Goal: Task Accomplishment & Management: Manage account settings

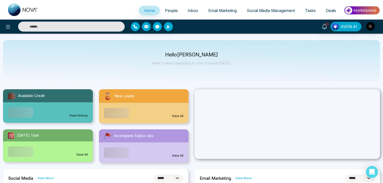
select select "*"
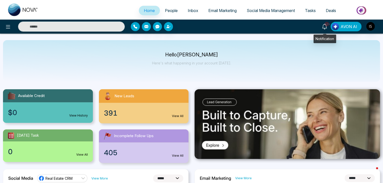
click at [322, 27] on icon at bounding box center [325, 27] width 6 height 6
click at [169, 10] on span "People" at bounding box center [171, 10] width 13 height 5
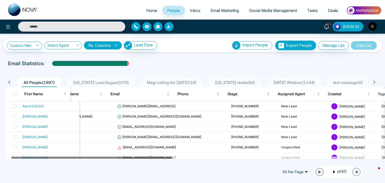
scroll to position [0, 15]
drag, startPoint x: 159, startPoint y: 157, endPoint x: 165, endPoint y: 156, distance: 6.3
click at [165, 157] on div at bounding box center [194, 158] width 378 height 3
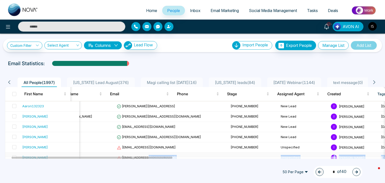
drag, startPoint x: 165, startPoint y: 156, endPoint x: 171, endPoint y: 155, distance: 6.1
click at [180, 163] on div "50 Per Page 1 * of 40" at bounding box center [192, 172] width 385 height 22
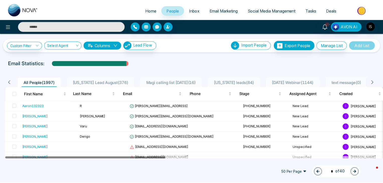
scroll to position [0, 0]
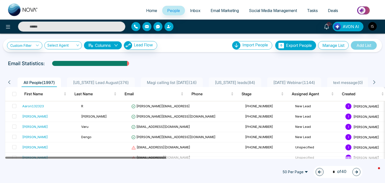
drag, startPoint x: 165, startPoint y: 158, endPoint x: 146, endPoint y: 158, distance: 19.8
click at [146, 158] on div at bounding box center [85, 158] width 161 height 2
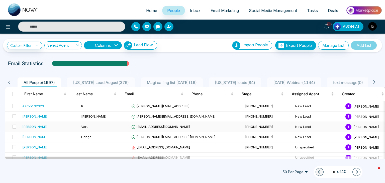
click at [29, 125] on div "[PERSON_NAME]" at bounding box center [35, 126] width 26 height 5
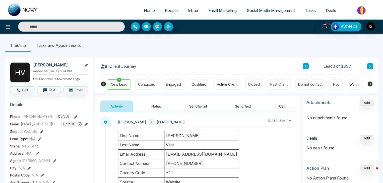
click at [368, 64] on button at bounding box center [370, 66] width 6 height 6
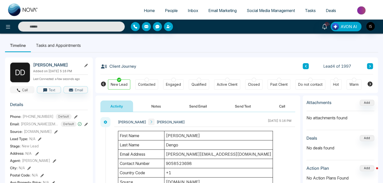
click at [29, 88] on button "Call" at bounding box center [22, 89] width 24 height 7
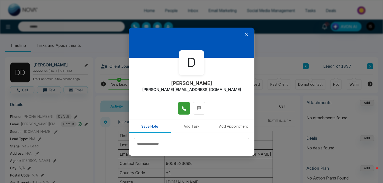
click at [178, 112] on button at bounding box center [184, 108] width 13 height 13
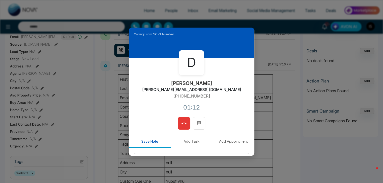
click at [183, 120] on span at bounding box center [183, 124] width 5 height 8
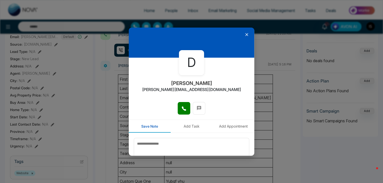
click at [246, 34] on icon at bounding box center [246, 34] width 5 height 5
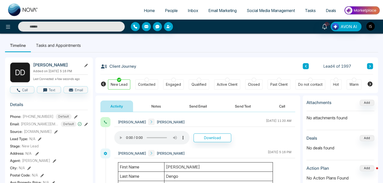
click at [370, 65] on icon at bounding box center [370, 66] width 3 height 3
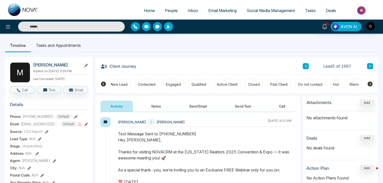
click at [307, 65] on icon at bounding box center [305, 66] width 3 height 3
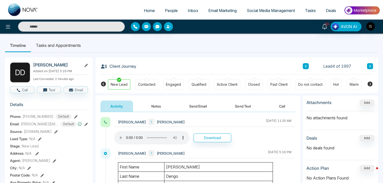
click at [165, 8] on span "People" at bounding box center [171, 10] width 13 height 5
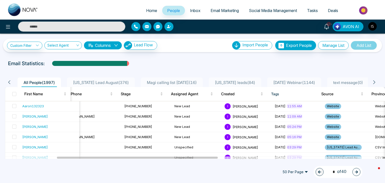
click at [304, 173] on span "50 Per Page" at bounding box center [295, 172] width 33 height 8
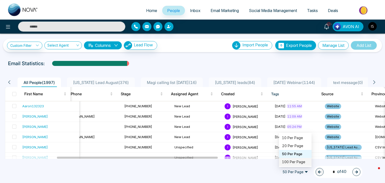
click at [293, 163] on div "100 Per Page" at bounding box center [295, 162] width 27 height 6
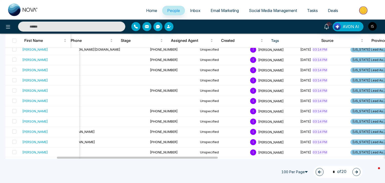
scroll to position [968, 0]
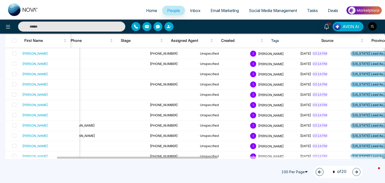
click at [358, 171] on icon "button" at bounding box center [356, 172] width 3 height 3
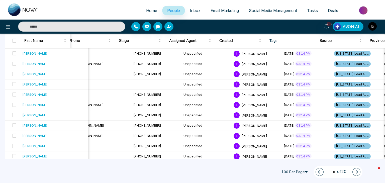
click at [358, 171] on icon "button" at bounding box center [356, 172] width 3 height 3
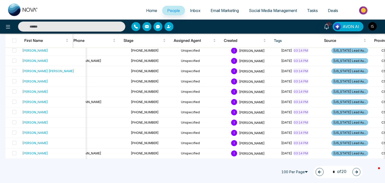
scroll to position [969, 0]
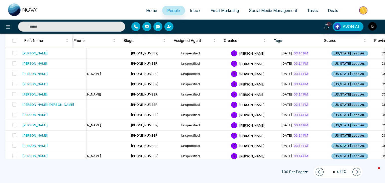
click at [357, 172] on icon "button" at bounding box center [356, 172] width 3 height 3
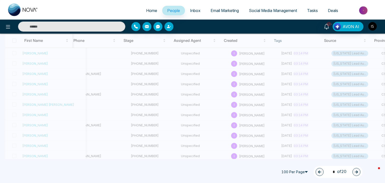
type input "*"
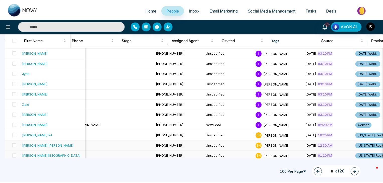
scroll to position [896, 0]
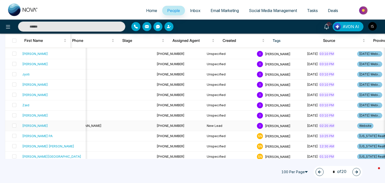
click at [31, 123] on div "[PERSON_NAME]" at bounding box center [52, 125] width 61 height 5
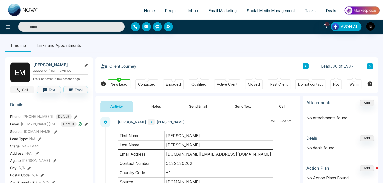
click at [17, 92] on icon "button" at bounding box center [18, 90] width 5 height 5
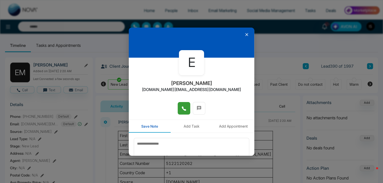
click at [185, 110] on icon at bounding box center [183, 108] width 5 height 5
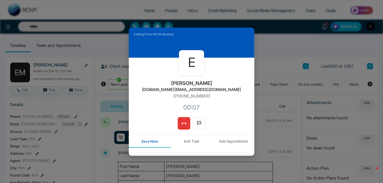
click at [183, 89] on h2 "[DOMAIN_NAME][EMAIL_ADDRESS][DOMAIN_NAME]" at bounding box center [191, 89] width 99 height 5
copy h2 "[DOMAIN_NAME][EMAIL_ADDRESS][DOMAIN_NAME]"
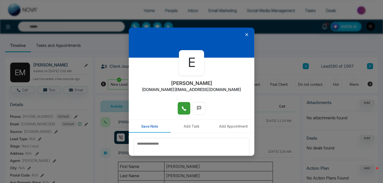
click at [244, 35] on icon at bounding box center [246, 34] width 5 height 5
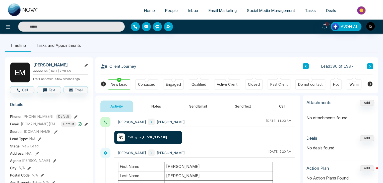
click at [74, 117] on icon at bounding box center [76, 117] width 4 height 4
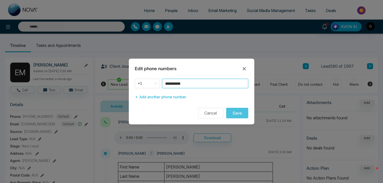
click at [172, 86] on input "**********" at bounding box center [205, 84] width 86 height 10
paste input
type input "**********"
click at [170, 96] on button "Add another phone number" at bounding box center [160, 97] width 51 height 10
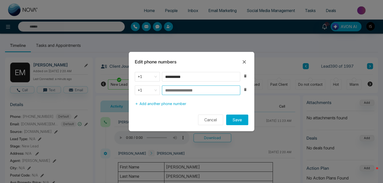
click at [177, 91] on input at bounding box center [201, 91] width 78 height 10
paste input
click at [178, 91] on input at bounding box center [201, 91] width 78 height 10
paste input
type input "**********"
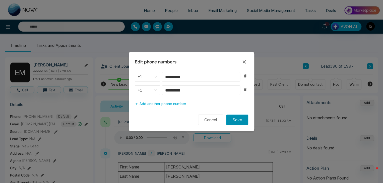
click at [237, 119] on button "Save" at bounding box center [237, 120] width 22 height 11
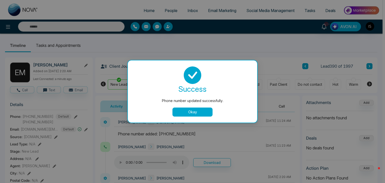
click at [201, 113] on button "Okay" at bounding box center [193, 112] width 40 height 9
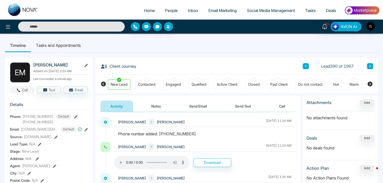
click at [23, 90] on button "Call" at bounding box center [22, 89] width 24 height 7
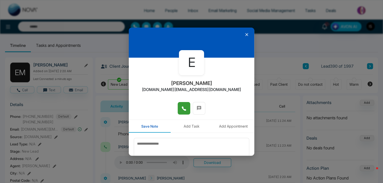
click at [183, 108] on icon at bounding box center [183, 108] width 5 height 5
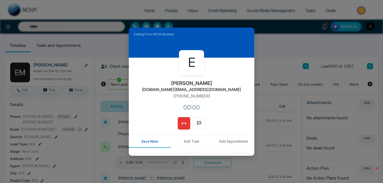
click at [183, 125] on icon at bounding box center [183, 123] width 5 height 5
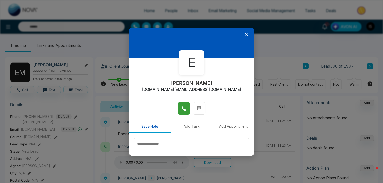
click at [245, 35] on icon at bounding box center [246, 34] width 5 height 5
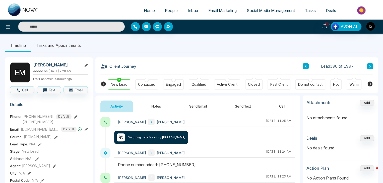
click at [74, 116] on icon at bounding box center [76, 117] width 4 height 4
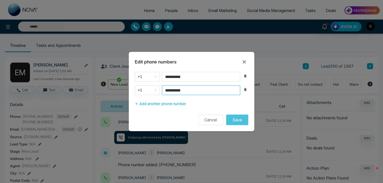
click at [183, 91] on input "**********" at bounding box center [201, 91] width 78 height 10
click at [244, 77] on icon "button" at bounding box center [245, 76] width 2 height 3
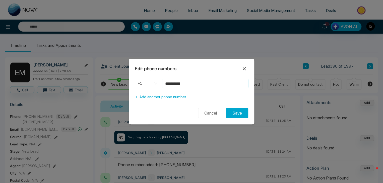
click at [173, 85] on input "**********" at bounding box center [205, 84] width 86 height 10
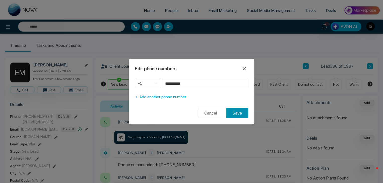
click at [241, 116] on button "Save" at bounding box center [237, 113] width 22 height 11
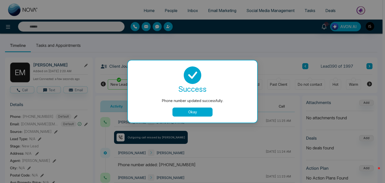
click at [206, 110] on button "Okay" at bounding box center [193, 112] width 40 height 9
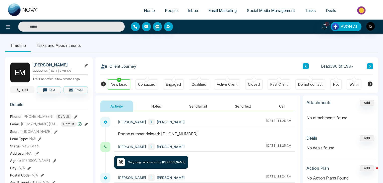
click at [32, 88] on button "Call" at bounding box center [22, 89] width 24 height 7
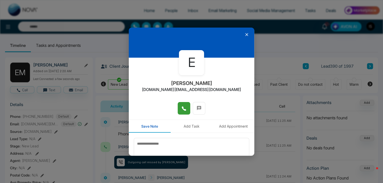
click at [183, 107] on icon at bounding box center [183, 108] width 5 height 5
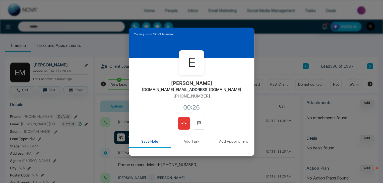
click at [184, 127] on button at bounding box center [184, 123] width 13 height 13
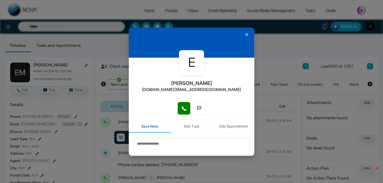
click at [245, 35] on icon at bounding box center [246, 34] width 5 height 5
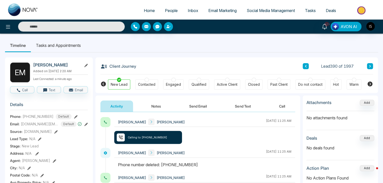
click at [158, 104] on button "Notes" at bounding box center [156, 106] width 30 height 11
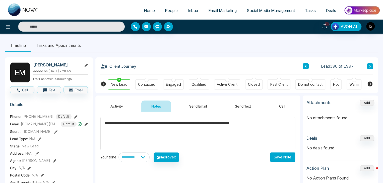
type textarea "**********"
click at [279, 154] on button "Save Note" at bounding box center [282, 157] width 25 height 9
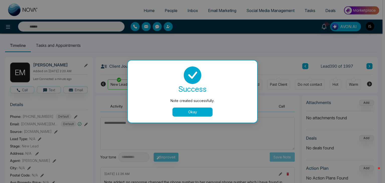
click at [182, 110] on button "Okay" at bounding box center [193, 112] width 40 height 9
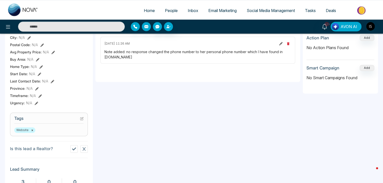
scroll to position [138, 0]
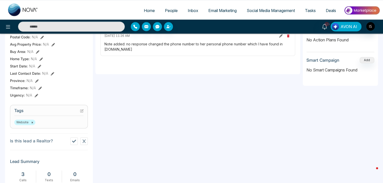
click at [81, 111] on icon at bounding box center [82, 110] width 2 height 2
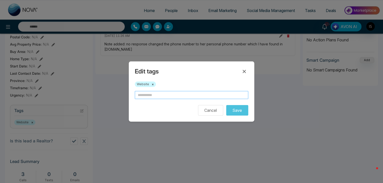
click at [151, 92] on input "text" at bounding box center [191, 95] width 113 height 8
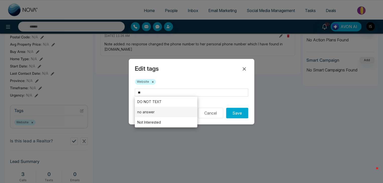
click at [152, 110] on li "no answer" at bounding box center [166, 112] width 62 height 10
type input "*********"
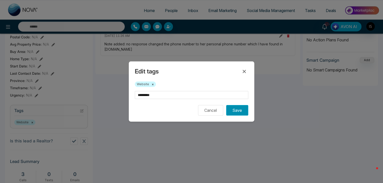
click at [240, 113] on button "Save" at bounding box center [237, 110] width 22 height 11
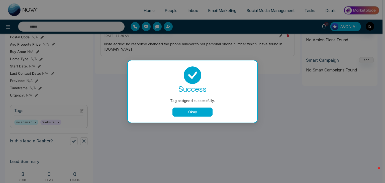
click at [187, 114] on button "Okay" at bounding box center [193, 112] width 40 height 9
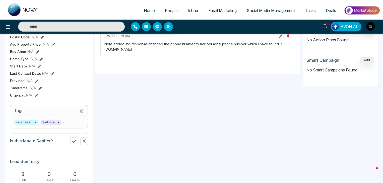
scroll to position [0, 0]
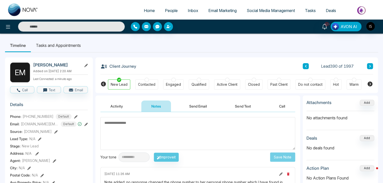
click at [370, 65] on icon at bounding box center [370, 66] width 3 height 3
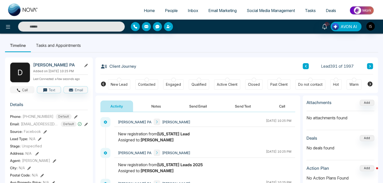
click at [25, 88] on button "Call" at bounding box center [22, 89] width 24 height 7
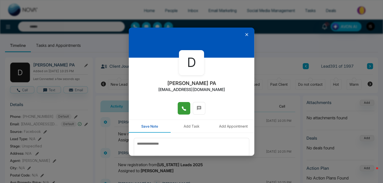
click at [182, 107] on icon at bounding box center [183, 108] width 5 height 5
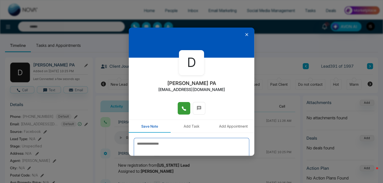
click at [182, 144] on textarea at bounding box center [191, 150] width 115 height 25
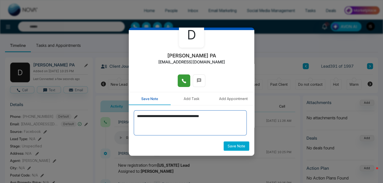
type textarea "**********"
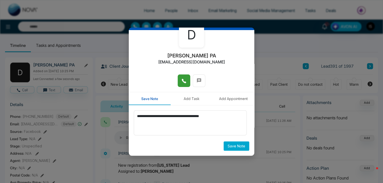
click at [232, 147] on button "Save Note" at bounding box center [237, 146] width 26 height 9
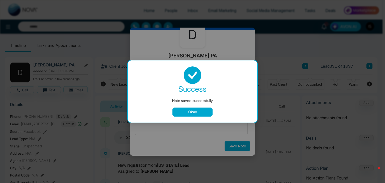
click at [188, 110] on button "Okay" at bounding box center [193, 112] width 40 height 9
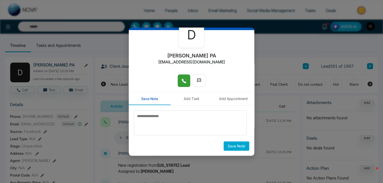
scroll to position [0, 0]
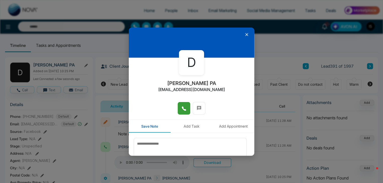
click at [244, 32] on icon at bounding box center [246, 34] width 5 height 5
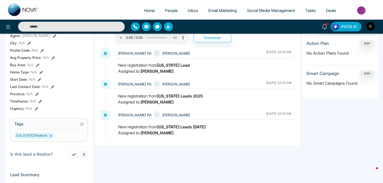
scroll to position [125, 0]
click at [80, 124] on icon at bounding box center [81, 124] width 3 height 3
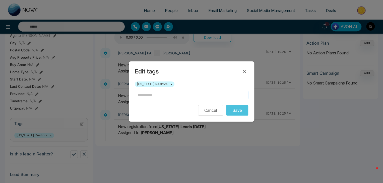
click at [143, 96] on input "text" at bounding box center [191, 95] width 113 height 8
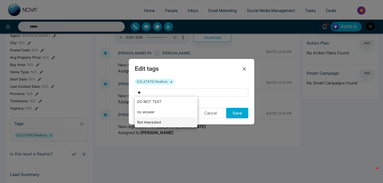
click at [151, 122] on li "Not Interested" at bounding box center [166, 122] width 62 height 10
type input "**********"
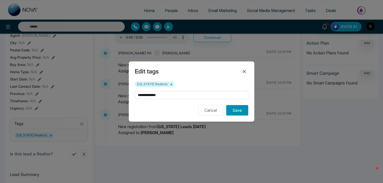
click at [241, 107] on button "Save" at bounding box center [237, 110] width 22 height 11
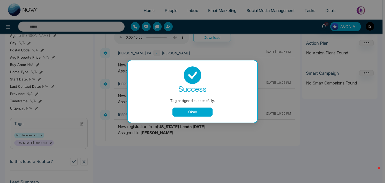
click at [202, 117] on div "success Tag assigned successfully. Okay" at bounding box center [192, 91] width 129 height 62
click at [201, 114] on button "Okay" at bounding box center [193, 112] width 40 height 9
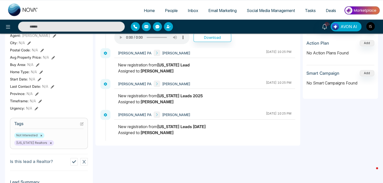
scroll to position [0, 0]
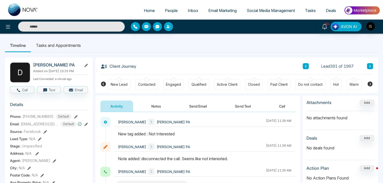
click at [369, 69] on button at bounding box center [370, 66] width 6 height 6
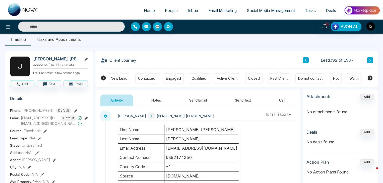
scroll to position [5, 0]
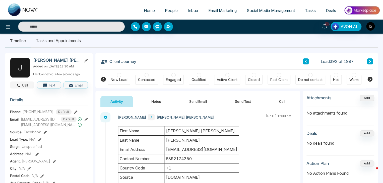
click at [19, 88] on icon "button" at bounding box center [18, 85] width 5 height 5
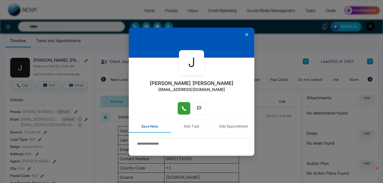
click at [181, 106] on icon at bounding box center [183, 108] width 5 height 5
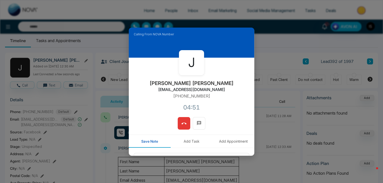
click at [184, 124] on icon at bounding box center [183, 124] width 5 height 2
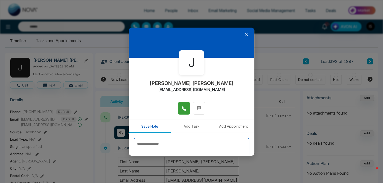
click at [180, 143] on textarea at bounding box center [191, 150] width 115 height 25
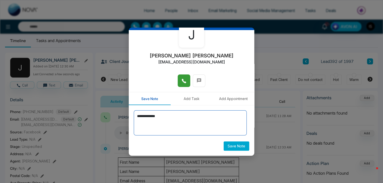
type textarea "**********"
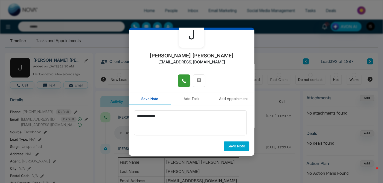
click at [224, 148] on button "Save Note" at bounding box center [237, 146] width 26 height 9
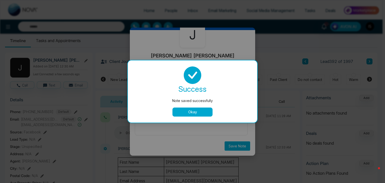
click at [203, 107] on div "success Note saved successfully Okay" at bounding box center [192, 91] width 117 height 50
click at [195, 117] on div "success Note saved successfully Okay" at bounding box center [192, 91] width 129 height 62
click at [194, 113] on button "Okay" at bounding box center [193, 112] width 40 height 9
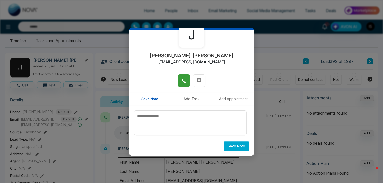
scroll to position [0, 0]
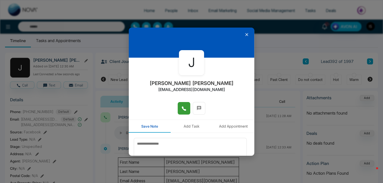
click at [245, 35] on icon at bounding box center [246, 34] width 3 height 3
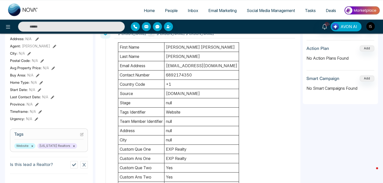
scroll to position [120, 0]
click at [81, 135] on icon at bounding box center [82, 134] width 2 height 2
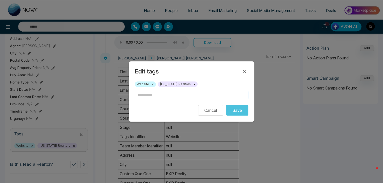
click at [152, 95] on input "text" at bounding box center [191, 95] width 113 height 8
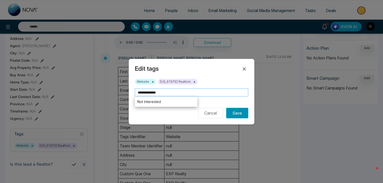
type input "**********"
click at [237, 113] on button "Save" at bounding box center [237, 113] width 22 height 11
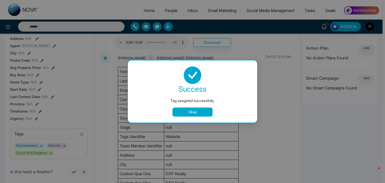
click at [197, 109] on button "Okay" at bounding box center [193, 112] width 40 height 9
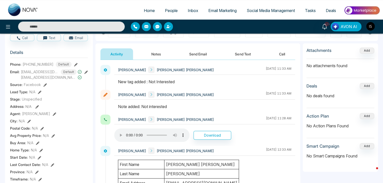
scroll to position [0, 0]
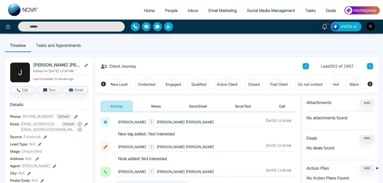
click at [371, 66] on button at bounding box center [370, 66] width 6 height 6
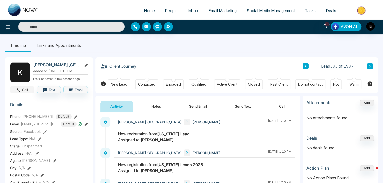
click at [16, 91] on icon "button" at bounding box center [18, 90] width 5 height 5
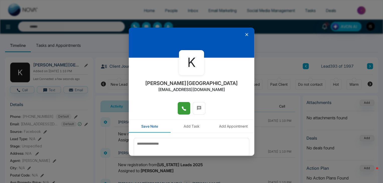
click at [183, 103] on button at bounding box center [184, 108] width 13 height 13
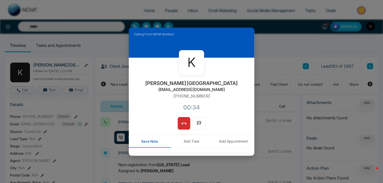
click at [180, 117] on div "K [PERSON_NAME] PA [EMAIL_ADDRESS][DOMAIN_NAME] [PHONE_NUMBER]:34" at bounding box center [191, 87] width 125 height 59
click at [182, 120] on span at bounding box center [183, 124] width 5 height 8
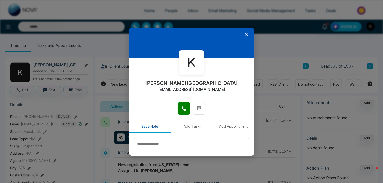
click at [245, 34] on icon at bounding box center [246, 34] width 3 height 3
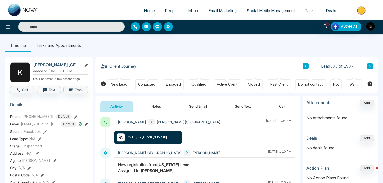
scroll to position [28, 0]
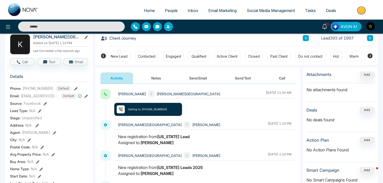
click at [158, 76] on button "Notes" at bounding box center [156, 78] width 30 height 11
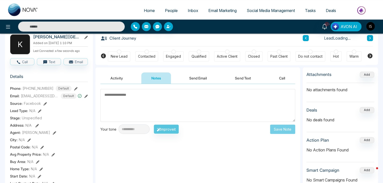
click at [158, 76] on button "Notes" at bounding box center [156, 78] width 30 height 11
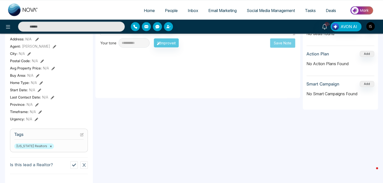
scroll to position [118, 0]
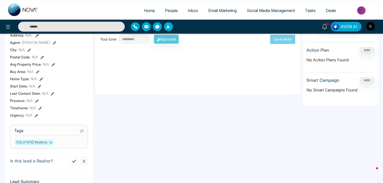
click at [80, 131] on icon at bounding box center [82, 131] width 4 height 4
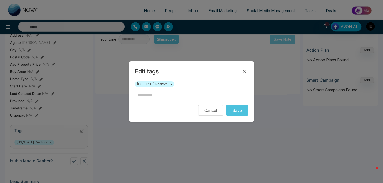
click at [143, 92] on input "text" at bounding box center [191, 95] width 113 height 8
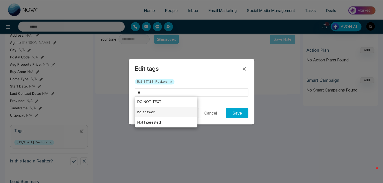
click at [163, 109] on li "no answer" at bounding box center [166, 112] width 62 height 10
type input "*********"
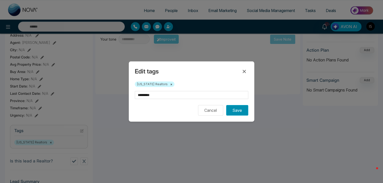
click at [236, 113] on button "Save" at bounding box center [237, 110] width 22 height 11
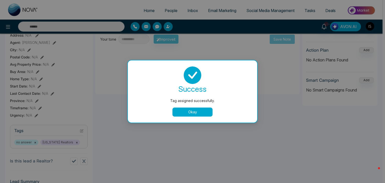
click at [207, 107] on div "success Tag assigned successfully. Okay" at bounding box center [192, 91] width 117 height 50
click at [205, 111] on button "Okay" at bounding box center [193, 112] width 40 height 9
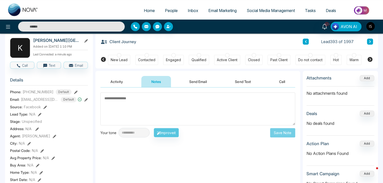
scroll to position [0, 0]
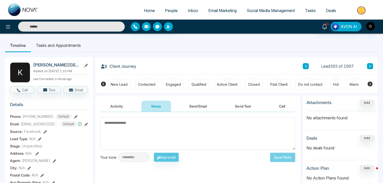
click at [369, 65] on icon at bounding box center [370, 66] width 3 height 3
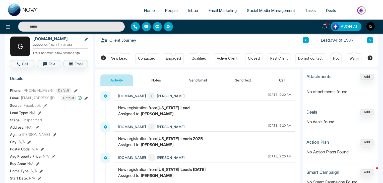
scroll to position [25, 0]
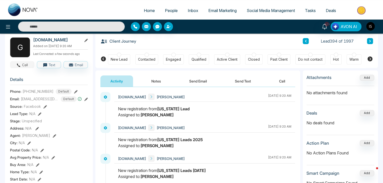
click at [26, 64] on button "Call" at bounding box center [22, 64] width 24 height 7
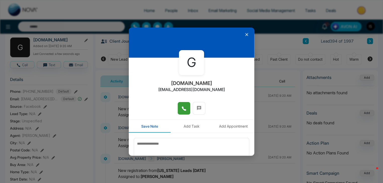
click at [186, 109] on button at bounding box center [184, 108] width 13 height 13
click at [245, 34] on icon at bounding box center [246, 34] width 3 height 3
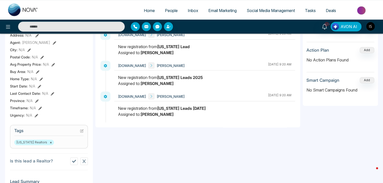
scroll to position [118, 0]
click at [83, 130] on icon at bounding box center [82, 131] width 4 height 4
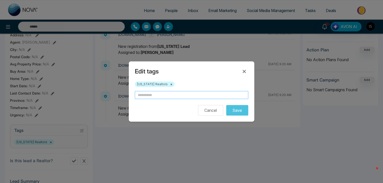
click at [162, 96] on input "text" at bounding box center [191, 95] width 113 height 8
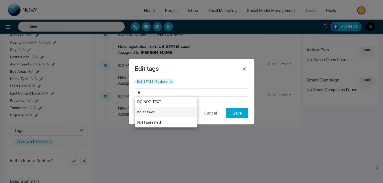
click at [159, 114] on li "no answer" at bounding box center [166, 112] width 62 height 10
type input "*********"
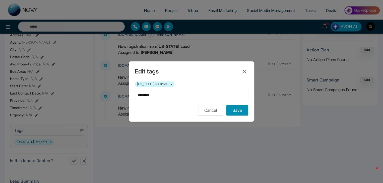
click at [236, 113] on button "Save" at bounding box center [237, 110] width 22 height 11
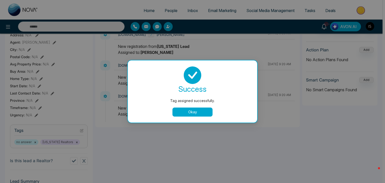
click at [184, 107] on div "success Tag assigned successfully. Okay" at bounding box center [192, 91] width 117 height 50
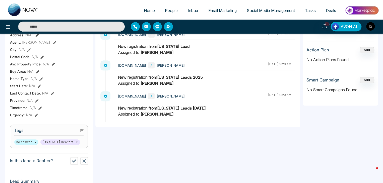
click at [187, 109] on strong "[US_STATE] Leads [DATE]" at bounding box center [181, 108] width 49 height 5
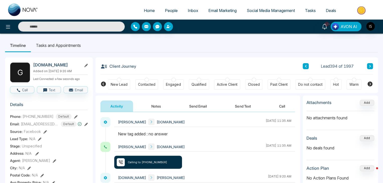
click at [368, 67] on button at bounding box center [370, 66] width 6 height 6
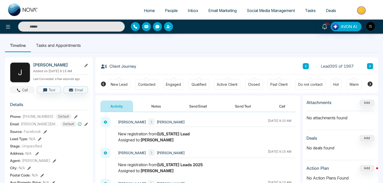
click at [26, 90] on button "Call" at bounding box center [22, 89] width 24 height 7
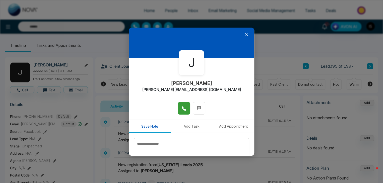
click at [181, 110] on icon at bounding box center [183, 108] width 5 height 5
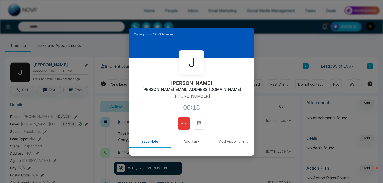
scroll to position [34, 0]
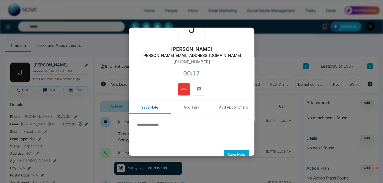
click at [232, 152] on button "Save Note" at bounding box center [237, 154] width 26 height 9
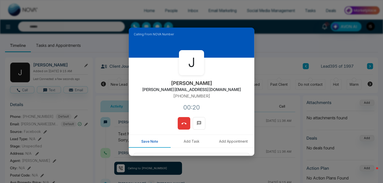
click at [189, 119] on button at bounding box center [184, 123] width 13 height 13
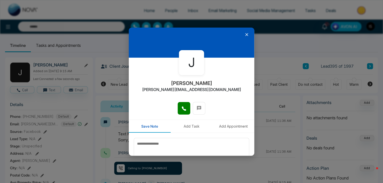
click at [244, 34] on icon at bounding box center [246, 34] width 5 height 5
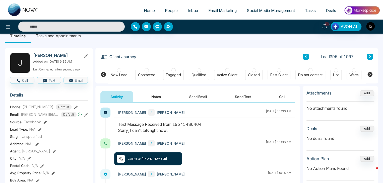
scroll to position [34, 0]
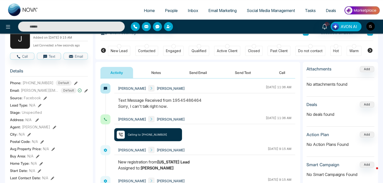
click at [244, 69] on button "Send Text" at bounding box center [243, 72] width 36 height 11
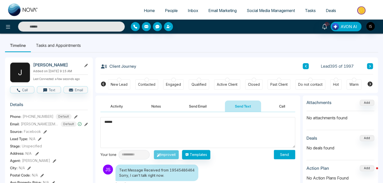
scroll to position [1, 0]
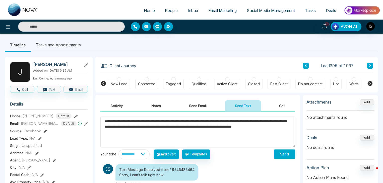
type textarea "**********"
click at [284, 154] on button "Send" at bounding box center [284, 154] width 21 height 9
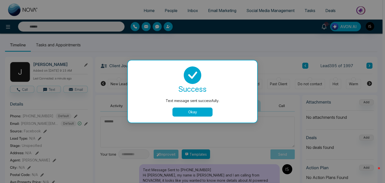
click at [207, 115] on button "Okay" at bounding box center [193, 112] width 40 height 9
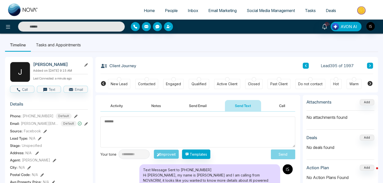
click at [367, 63] on button at bounding box center [370, 66] width 6 height 6
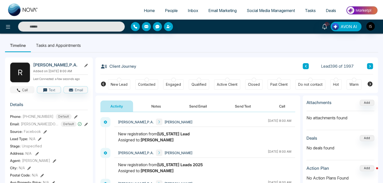
click at [16, 90] on icon "button" at bounding box center [18, 90] width 5 height 5
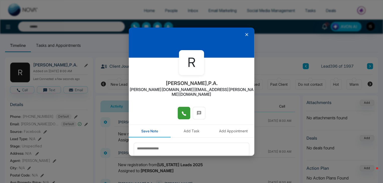
click at [183, 111] on icon at bounding box center [184, 113] width 4 height 4
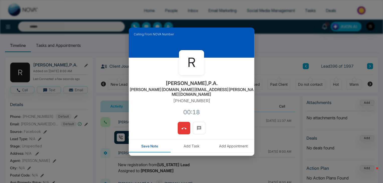
click at [182, 126] on icon at bounding box center [183, 128] width 5 height 5
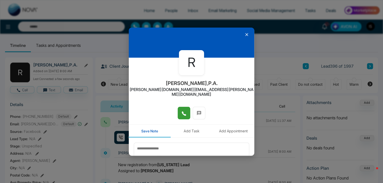
click at [245, 32] on icon at bounding box center [246, 34] width 5 height 5
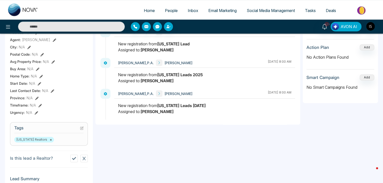
scroll to position [121, 0]
click at [82, 127] on icon at bounding box center [82, 128] width 4 height 4
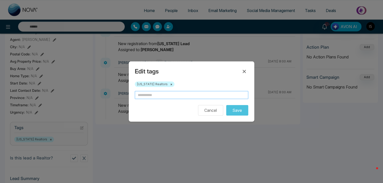
click at [158, 95] on input "text" at bounding box center [191, 95] width 113 height 8
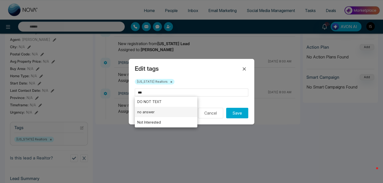
click at [155, 115] on li "no answer" at bounding box center [166, 112] width 62 height 10
type input "*********"
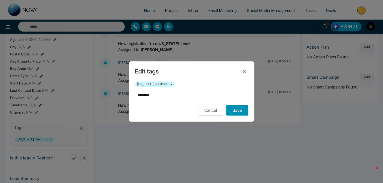
click at [244, 110] on button "Save" at bounding box center [237, 110] width 22 height 11
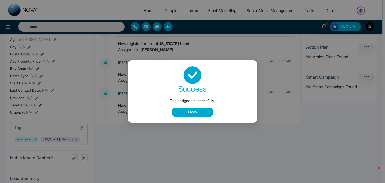
click at [186, 111] on button "Okay" at bounding box center [193, 112] width 40 height 9
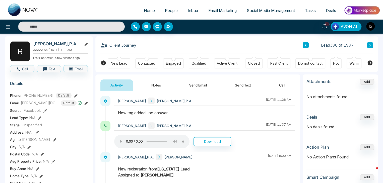
scroll to position [0, 0]
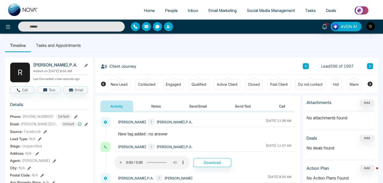
click at [370, 65] on icon at bounding box center [370, 66] width 3 height 3
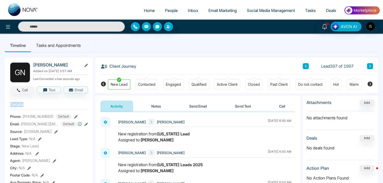
click at [23, 90] on button "Call" at bounding box center [22, 89] width 24 height 7
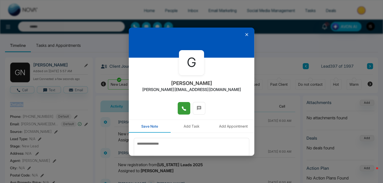
click at [182, 108] on icon at bounding box center [184, 109] width 4 height 4
click at [244, 33] on icon at bounding box center [246, 34] width 5 height 5
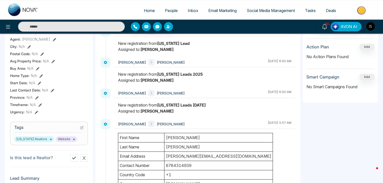
scroll to position [122, 0]
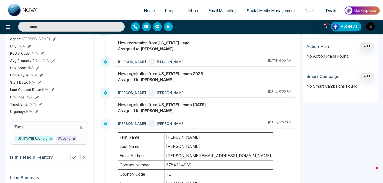
click at [80, 125] on icon at bounding box center [82, 127] width 4 height 4
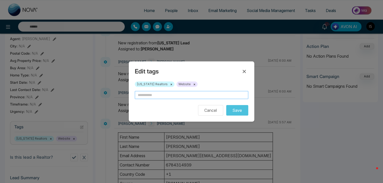
click at [149, 96] on input "text" at bounding box center [191, 95] width 113 height 8
type input "**********"
click at [236, 113] on button "Save" at bounding box center [237, 110] width 22 height 11
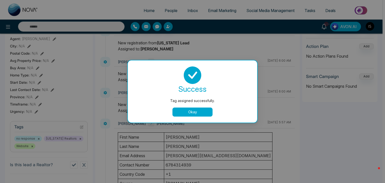
click at [186, 112] on button "Okay" at bounding box center [193, 112] width 40 height 9
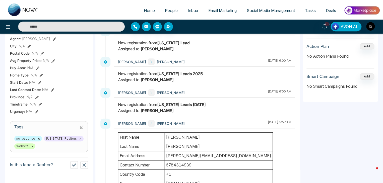
scroll to position [0, 0]
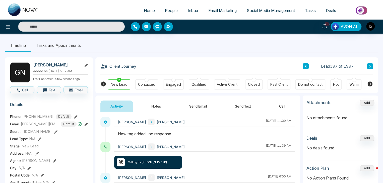
click at [370, 67] on icon at bounding box center [370, 66] width 3 height 3
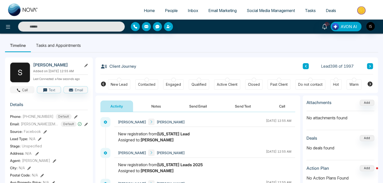
click at [23, 91] on button "Call" at bounding box center [22, 89] width 24 height 7
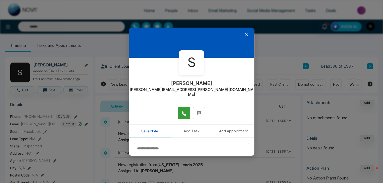
click at [181, 111] on span at bounding box center [183, 113] width 5 height 8
click at [207, 143] on textarea at bounding box center [191, 155] width 115 height 25
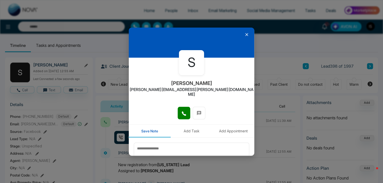
click at [244, 32] on div at bounding box center [191, 43] width 125 height 30
click at [244, 32] on icon at bounding box center [246, 34] width 5 height 5
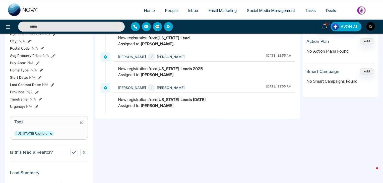
scroll to position [132, 0]
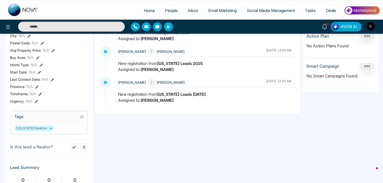
click at [81, 118] on icon at bounding box center [82, 117] width 4 height 4
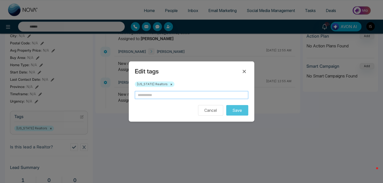
click at [146, 93] on input "text" at bounding box center [191, 95] width 113 height 8
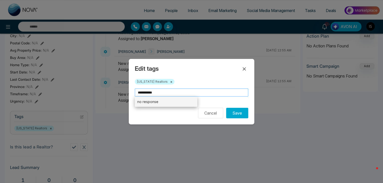
type input "**********"
click at [161, 102] on li "no response" at bounding box center [166, 102] width 62 height 10
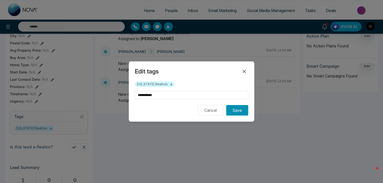
click at [232, 108] on button "Save" at bounding box center [237, 110] width 22 height 11
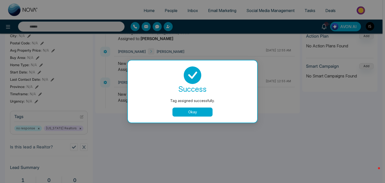
click at [210, 111] on button "Okay" at bounding box center [193, 112] width 40 height 9
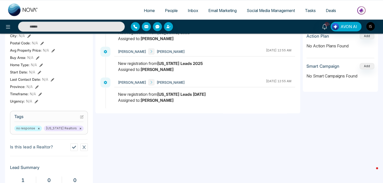
scroll to position [0, 0]
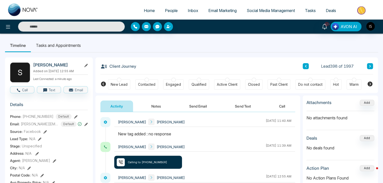
click at [369, 63] on button at bounding box center [370, 66] width 6 height 6
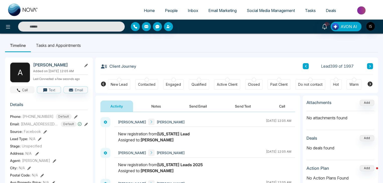
click at [21, 92] on icon "button" at bounding box center [18, 90] width 5 height 5
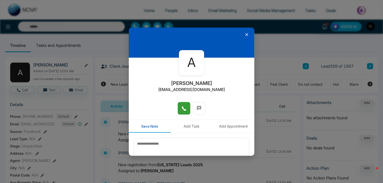
click at [182, 107] on icon at bounding box center [184, 109] width 4 height 4
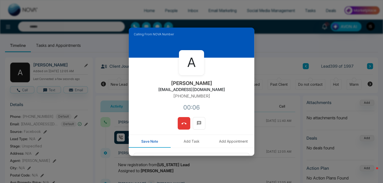
click at [183, 125] on icon at bounding box center [183, 123] width 5 height 5
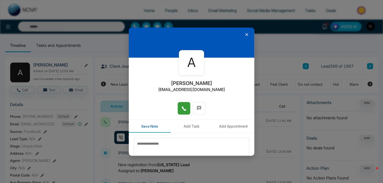
click at [245, 35] on icon at bounding box center [246, 34] width 5 height 5
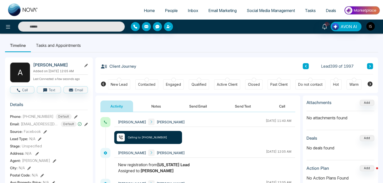
click at [50, 66] on h2 "[PERSON_NAME]" at bounding box center [56, 64] width 47 height 5
copy div "[PERSON_NAME]"
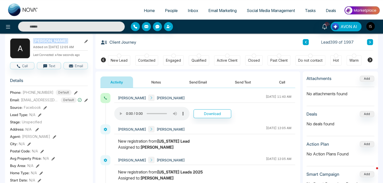
scroll to position [24, 0]
click at [29, 67] on button "Call" at bounding box center [22, 65] width 24 height 7
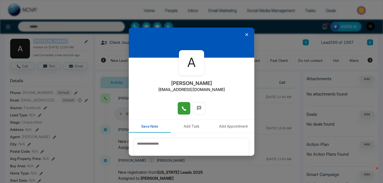
click at [184, 109] on icon at bounding box center [183, 108] width 5 height 5
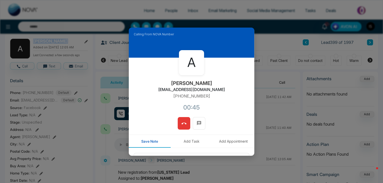
click at [186, 120] on button at bounding box center [184, 123] width 13 height 13
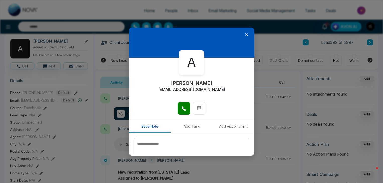
click at [244, 33] on icon at bounding box center [246, 34] width 5 height 5
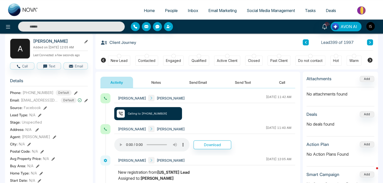
click at [368, 39] on button at bounding box center [370, 42] width 6 height 6
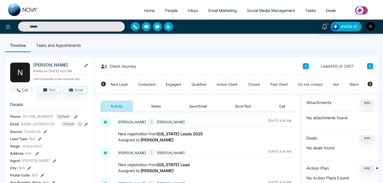
click at [18, 90] on icon "button" at bounding box center [18, 90] width 5 height 5
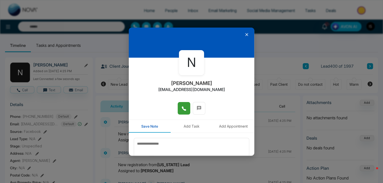
click at [182, 109] on icon at bounding box center [184, 109] width 4 height 4
click at [246, 36] on icon at bounding box center [246, 34] width 5 height 5
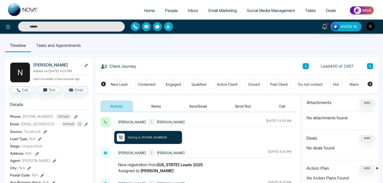
click at [57, 64] on h2 "[PERSON_NAME]" at bounding box center [56, 64] width 47 height 5
copy div "[PERSON_NAME]"
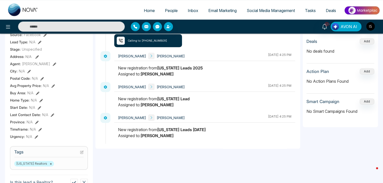
scroll to position [98, 0]
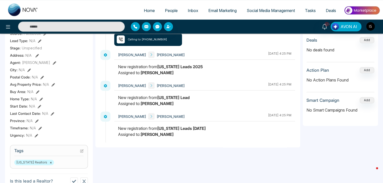
click at [81, 151] on icon at bounding box center [82, 151] width 4 height 4
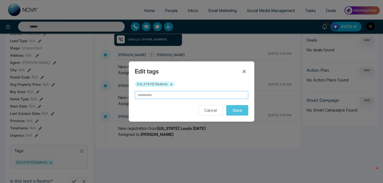
click at [157, 94] on input "text" at bounding box center [191, 95] width 113 height 8
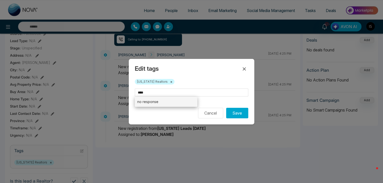
click at [156, 103] on li "no response" at bounding box center [166, 102] width 62 height 10
type input "**********"
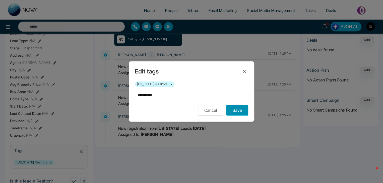
click at [240, 110] on button "Save" at bounding box center [237, 110] width 22 height 11
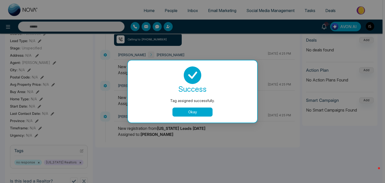
click at [243, 72] on div at bounding box center [192, 75] width 117 height 18
click at [189, 109] on button "Okay" at bounding box center [193, 112] width 40 height 9
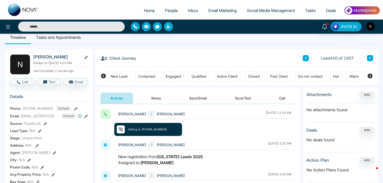
scroll to position [0, 0]
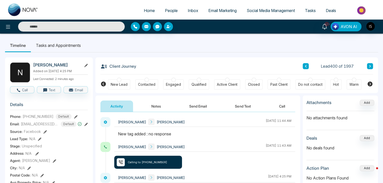
click at [367, 65] on button at bounding box center [370, 66] width 6 height 6
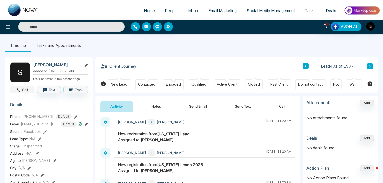
click at [22, 93] on button "Call" at bounding box center [22, 89] width 24 height 7
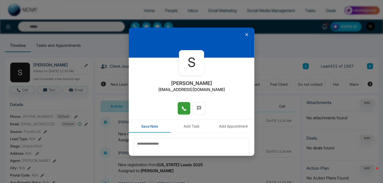
click at [186, 104] on button at bounding box center [184, 108] width 13 height 13
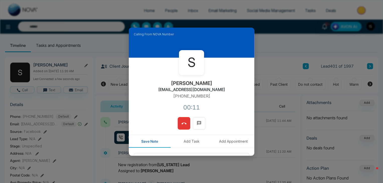
click at [186, 127] on button at bounding box center [184, 123] width 13 height 13
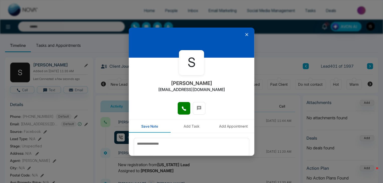
click at [244, 34] on icon at bounding box center [246, 34] width 5 height 5
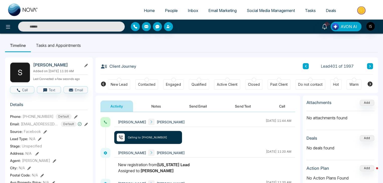
scroll to position [131, 0]
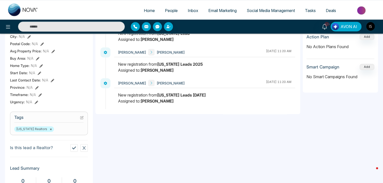
click at [81, 119] on icon at bounding box center [82, 118] width 4 height 4
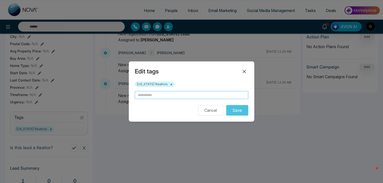
click at [142, 94] on input "text" at bounding box center [191, 95] width 113 height 8
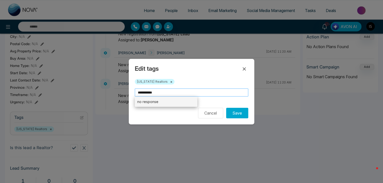
type input "**********"
click at [154, 102] on li "no response" at bounding box center [166, 102] width 62 height 10
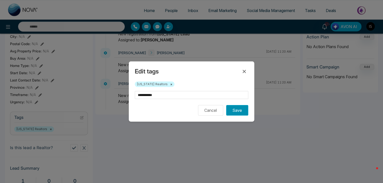
click at [239, 113] on button "Save" at bounding box center [237, 110] width 22 height 11
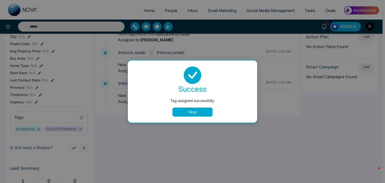
click at [246, 72] on div "Tag assigned successfully. success Tag assigned successfully. Okay" at bounding box center [192, 91] width 385 height 183
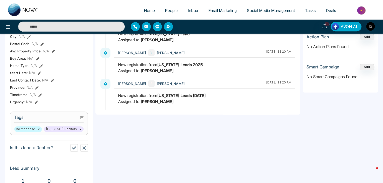
scroll to position [0, 0]
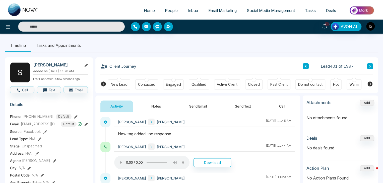
click at [372, 66] on button at bounding box center [370, 66] width 6 height 6
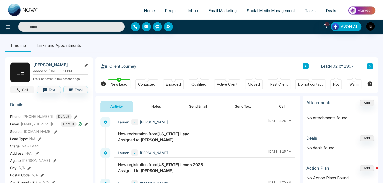
click at [22, 89] on button "Call" at bounding box center [22, 89] width 24 height 7
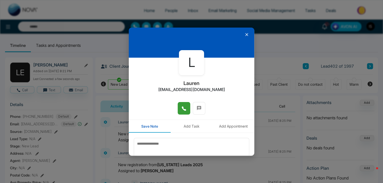
click at [183, 112] on span at bounding box center [183, 109] width 5 height 8
click at [245, 33] on icon at bounding box center [246, 34] width 3 height 3
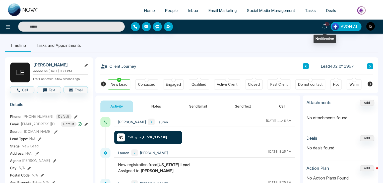
click at [326, 26] on icon at bounding box center [325, 27] width 6 height 6
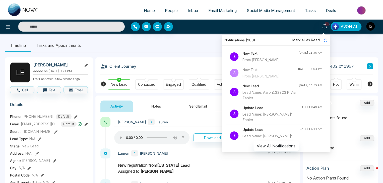
click at [190, 59] on div "Client Journey Lead 402 of 1997" at bounding box center [236, 65] width 273 height 17
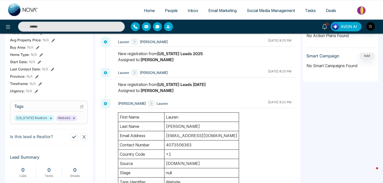
scroll to position [191, 0]
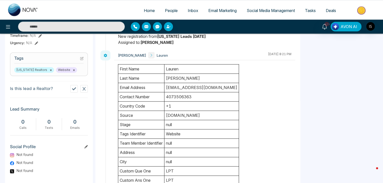
click at [81, 57] on icon at bounding box center [82, 59] width 4 height 4
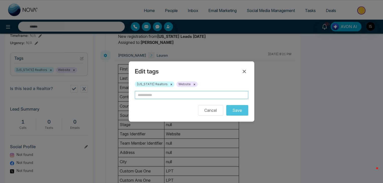
click at [141, 94] on input "text" at bounding box center [191, 95] width 113 height 8
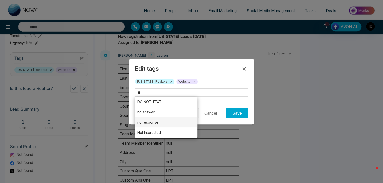
click at [158, 119] on li "no response" at bounding box center [166, 122] width 62 height 10
type input "**********"
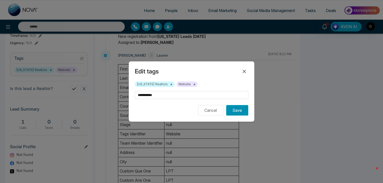
click at [237, 114] on button "Save" at bounding box center [237, 110] width 22 height 11
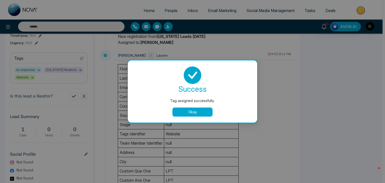
drag, startPoint x: 241, startPoint y: 74, endPoint x: 210, endPoint y: 107, distance: 45.1
click at [210, 107] on div "success Tag assigned successfully. Okay" at bounding box center [192, 91] width 117 height 50
click at [205, 112] on button "Okay" at bounding box center [193, 112] width 40 height 9
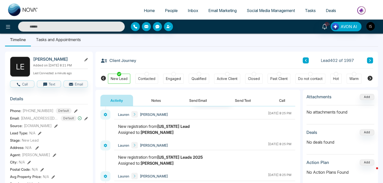
scroll to position [6, 0]
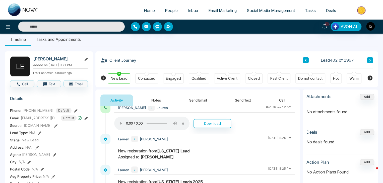
click at [370, 61] on icon at bounding box center [370, 60] width 3 height 3
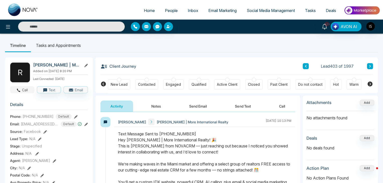
click at [18, 91] on icon "button" at bounding box center [18, 90] width 5 height 5
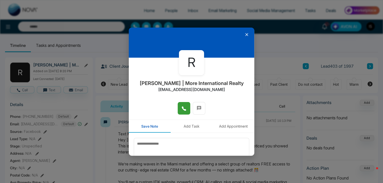
click at [183, 112] on button at bounding box center [184, 108] width 13 height 13
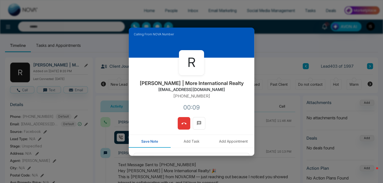
click at [181, 121] on icon at bounding box center [183, 123] width 5 height 5
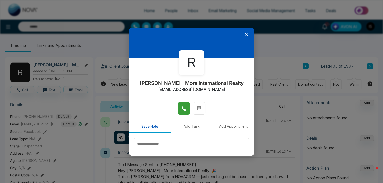
click at [244, 35] on icon at bounding box center [246, 34] width 5 height 5
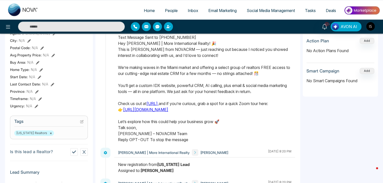
scroll to position [127, 0]
click at [80, 120] on icon at bounding box center [81, 121] width 3 height 3
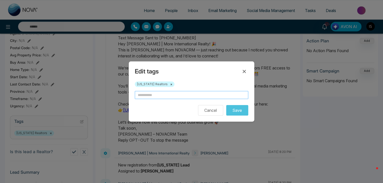
click at [143, 96] on input "text" at bounding box center [191, 95] width 113 height 8
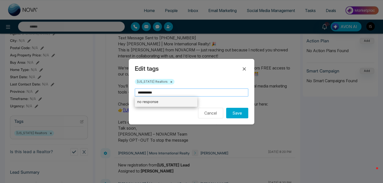
type input "**********"
click at [145, 104] on li "no response" at bounding box center [166, 102] width 62 height 10
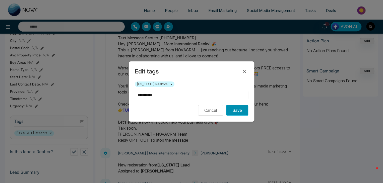
click at [232, 107] on button "Save" at bounding box center [237, 110] width 22 height 11
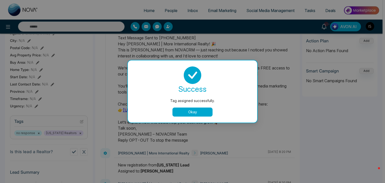
click at [242, 72] on div at bounding box center [192, 75] width 117 height 18
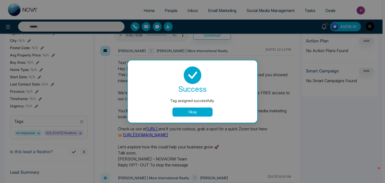
click at [198, 112] on button "Okay" at bounding box center [193, 112] width 40 height 9
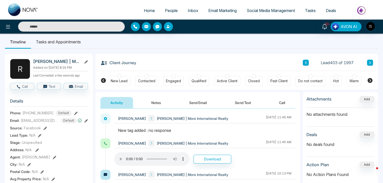
scroll to position [4, 0]
click at [368, 60] on button at bounding box center [370, 62] width 6 height 6
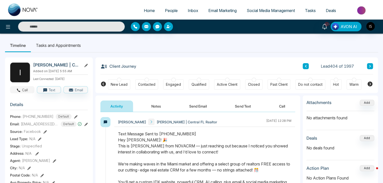
click at [25, 93] on button "Call" at bounding box center [22, 89] width 24 height 7
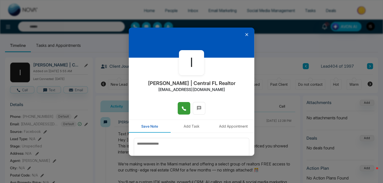
click at [181, 111] on span at bounding box center [183, 109] width 5 height 8
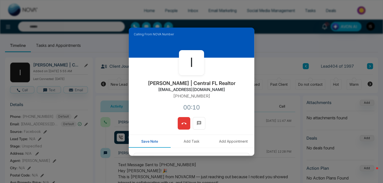
click at [182, 125] on icon at bounding box center [183, 123] width 5 height 5
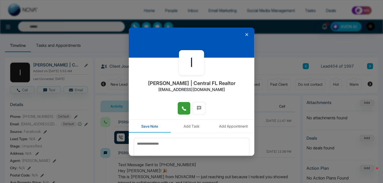
click at [245, 36] on icon at bounding box center [246, 34] width 5 height 5
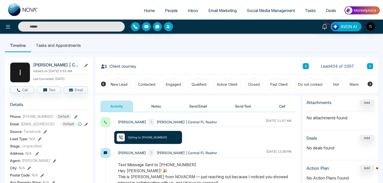
scroll to position [88, 0]
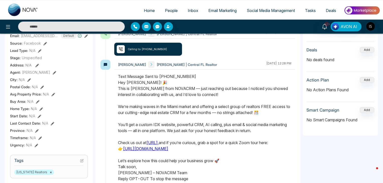
click at [82, 160] on icon at bounding box center [82, 161] width 4 height 4
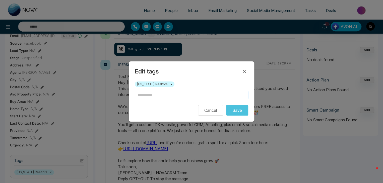
click at [148, 98] on input "text" at bounding box center [191, 95] width 113 height 8
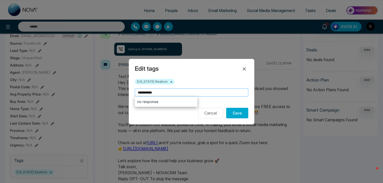
type input "**********"
click at [154, 104] on li "no response" at bounding box center [166, 102] width 62 height 10
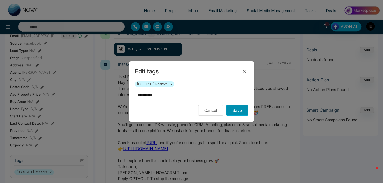
click at [239, 110] on button "Save" at bounding box center [237, 110] width 22 height 11
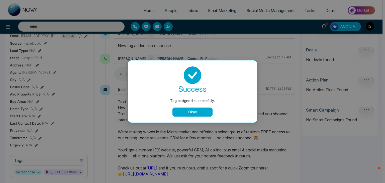
click at [205, 114] on button "Okay" at bounding box center [193, 112] width 40 height 9
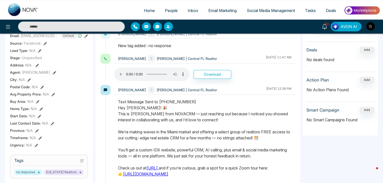
scroll to position [0, 0]
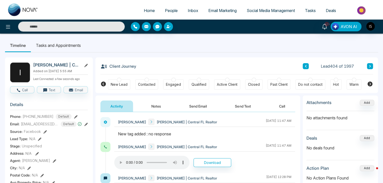
click at [369, 65] on icon at bounding box center [370, 66] width 3 height 3
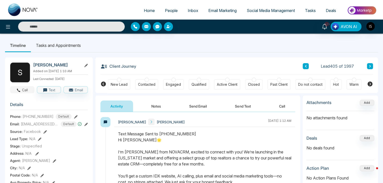
click at [25, 89] on button "Call" at bounding box center [22, 89] width 24 height 7
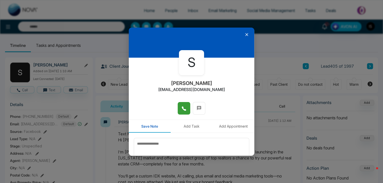
click at [182, 107] on icon at bounding box center [184, 109] width 4 height 4
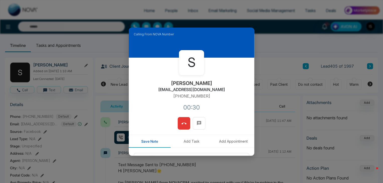
click at [184, 124] on icon at bounding box center [183, 124] width 5 height 2
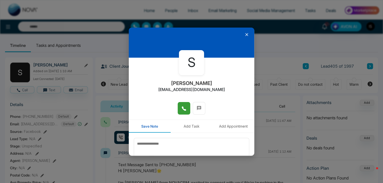
click at [243, 32] on div at bounding box center [191, 43] width 125 height 30
click at [244, 32] on icon at bounding box center [246, 34] width 5 height 5
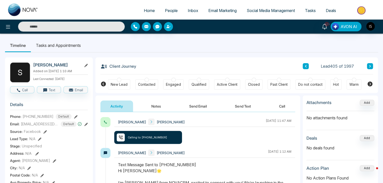
click at [146, 12] on span "Home" at bounding box center [149, 10] width 11 height 5
select select "*"
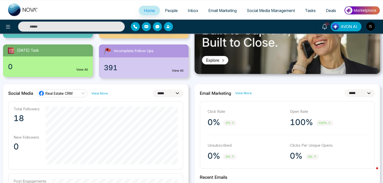
scroll to position [85, 0]
click at [175, 70] on link "View All" at bounding box center [178, 70] width 12 height 5
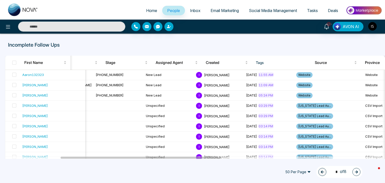
click at [356, 171] on icon "button" at bounding box center [357, 172] width 4 height 4
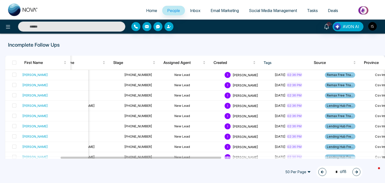
click at [356, 171] on icon "button" at bounding box center [357, 172] width 4 height 4
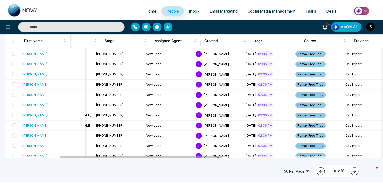
scroll to position [425, 0]
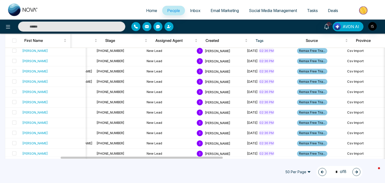
click at [360, 172] on button "button" at bounding box center [357, 172] width 8 height 8
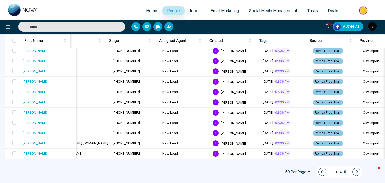
click at [360, 171] on button "button" at bounding box center [357, 172] width 8 height 8
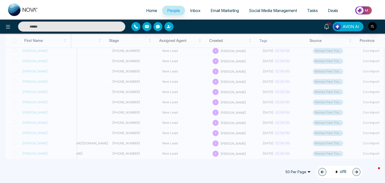
type input "*"
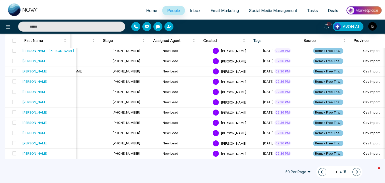
click at [150, 9] on span "Home" at bounding box center [151, 10] width 11 height 5
select select "*"
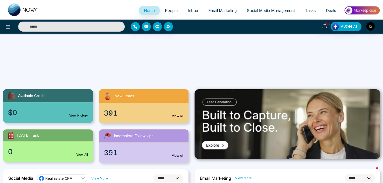
scroll to position [56, 0]
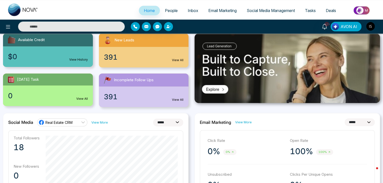
click at [79, 97] on link "View All" at bounding box center [82, 99] width 12 height 5
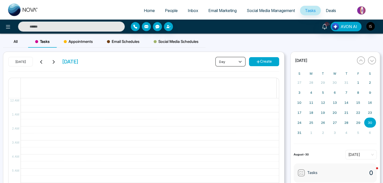
click at [236, 61] on button "day" at bounding box center [230, 62] width 30 height 10
click at [233, 89] on span "month" at bounding box center [230, 89] width 24 height 6
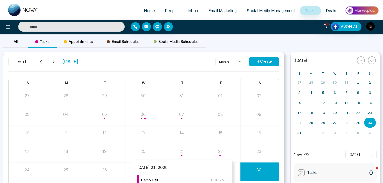
scroll to position [39, 0]
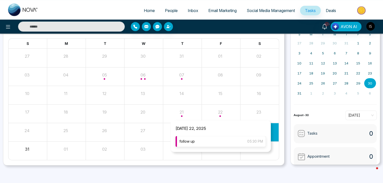
click at [216, 139] on div "follow up 05:30 PM" at bounding box center [220, 141] width 90 height 11
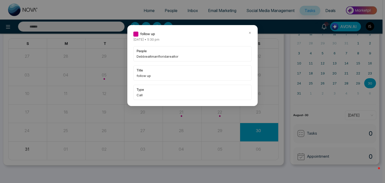
click at [145, 56] on span "Debbiealtmanfloridarealtor" at bounding box center [193, 56] width 112 height 5
copy span "Debbiealtmanfloridarealtor"
click at [249, 33] on icon at bounding box center [250, 33] width 2 height 2
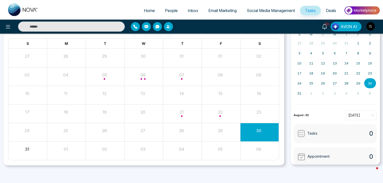
click at [118, 24] on input "text" at bounding box center [71, 27] width 107 height 10
paste input "**********"
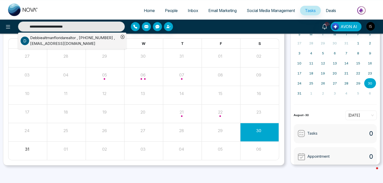
type input "**********"
click at [92, 48] on li "D Debbiealtmanfloridarealtor , [PHONE_NUMBER] , [EMAIL_ADDRESS][DOMAIN_NAME]" at bounding box center [70, 41] width 98 height 16
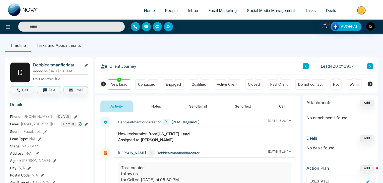
click at [308, 10] on span "Tasks" at bounding box center [310, 10] width 11 height 5
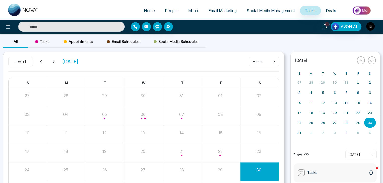
click at [43, 62] on icon at bounding box center [41, 62] width 4 height 4
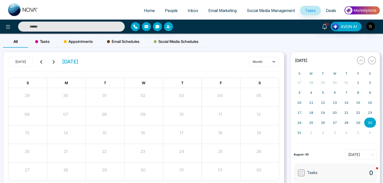
click at [42, 59] on button at bounding box center [41, 61] width 7 height 7
click at [52, 62] on icon at bounding box center [53, 62] width 4 height 4
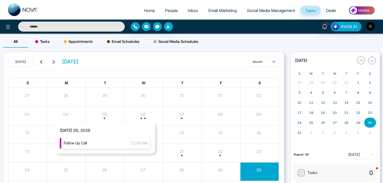
click at [98, 140] on div "Follow Up Call 11:00 AM" at bounding box center [105, 143] width 90 height 11
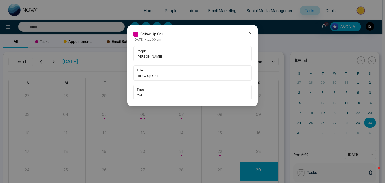
click at [151, 56] on span "[PERSON_NAME]" at bounding box center [193, 56] width 112 height 5
copy span "[PERSON_NAME]"
click at [250, 33] on icon at bounding box center [250, 33] width 4 height 4
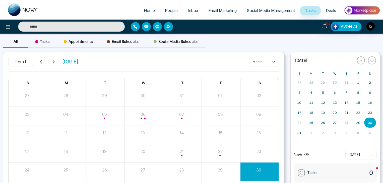
click at [98, 24] on input "text" at bounding box center [71, 27] width 107 height 10
paste input "**********"
type input "**********"
click at [68, 27] on input "**********" at bounding box center [71, 27] width 107 height 10
paste input "**********"
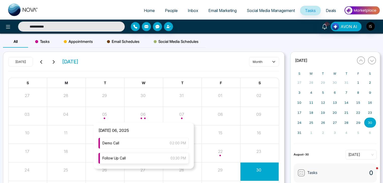
type input "**********"
click at [129, 157] on div "Follow Up Call 03:30 PM" at bounding box center [143, 158] width 90 height 11
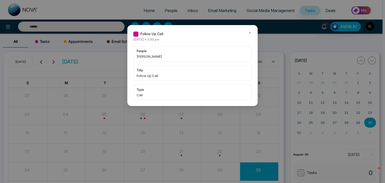
click at [154, 56] on span "[PERSON_NAME]" at bounding box center [193, 56] width 112 height 5
copy span "[PERSON_NAME]"
type input "**********"
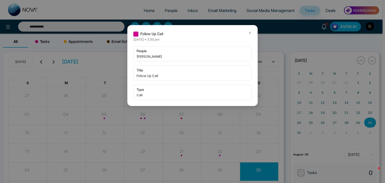
click at [248, 32] on icon at bounding box center [250, 33] width 4 height 4
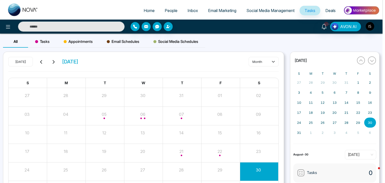
type input "**********"
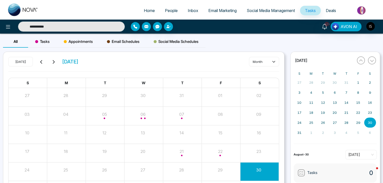
click at [75, 27] on input "**********" at bounding box center [71, 27] width 107 height 10
paste input "**********"
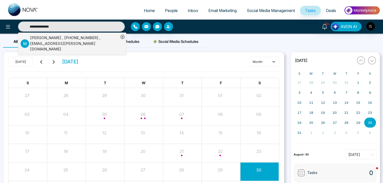
type input "**********"
click at [73, 42] on div "[PERSON_NAME] , [PHONE_NUMBER] , [EMAIL_ADDRESS][PERSON_NAME][DOMAIN_NAME]" at bounding box center [74, 43] width 89 height 17
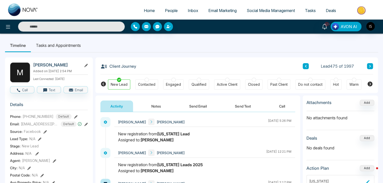
click at [164, 13] on link "People" at bounding box center [171, 11] width 23 height 10
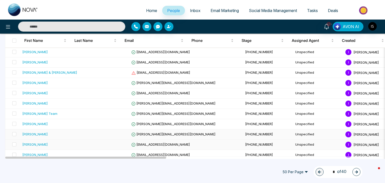
scroll to position [289, 0]
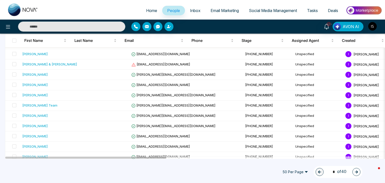
click at [358, 171] on icon "button" at bounding box center [357, 172] width 4 height 4
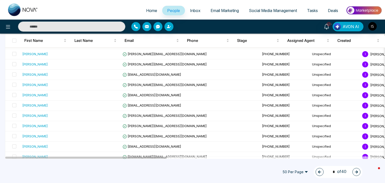
click at [358, 171] on icon "button" at bounding box center [357, 172] width 4 height 4
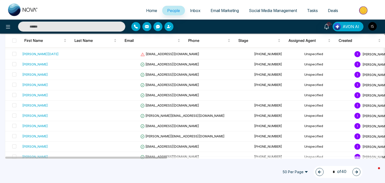
click at [358, 171] on icon "button" at bounding box center [357, 172] width 4 height 4
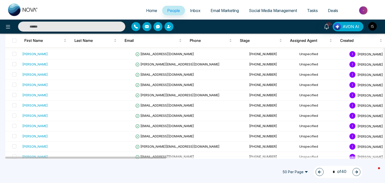
click at [358, 171] on icon "button" at bounding box center [357, 172] width 4 height 4
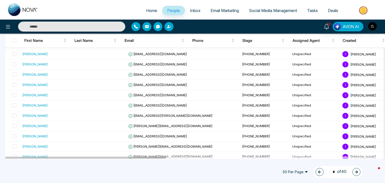
click at [358, 171] on icon "button" at bounding box center [357, 172] width 4 height 4
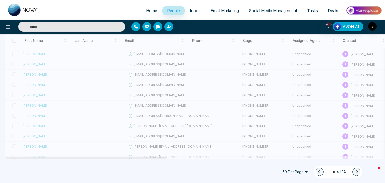
click at [358, 171] on button "button" at bounding box center [357, 172] width 8 height 8
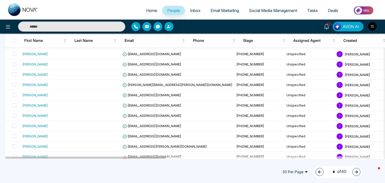
click at [358, 171] on icon "button" at bounding box center [357, 172] width 4 height 4
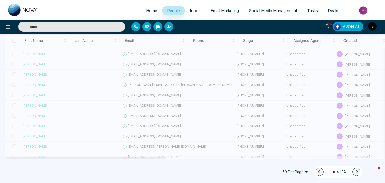
click at [358, 171] on button "button" at bounding box center [357, 172] width 8 height 8
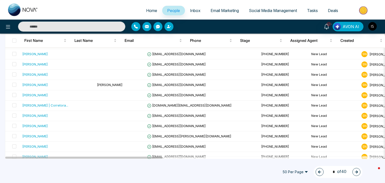
click at [358, 171] on icon "button" at bounding box center [357, 172] width 4 height 4
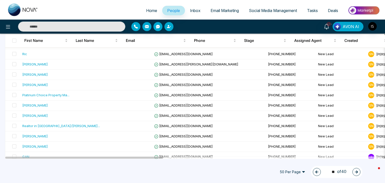
click at [316, 173] on icon "button" at bounding box center [317, 172] width 3 height 3
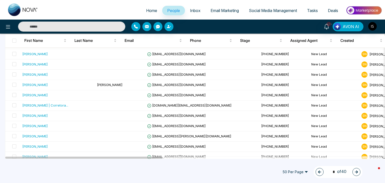
click at [316, 173] on button "button" at bounding box center [320, 172] width 8 height 8
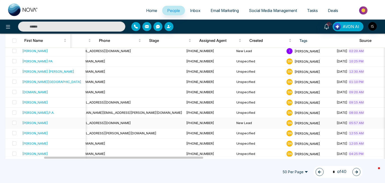
scroll to position [0, 92]
click at [356, 169] on button "button" at bounding box center [357, 172] width 8 height 8
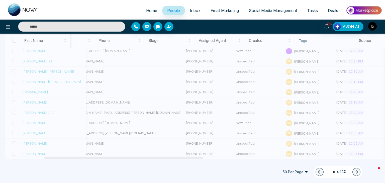
type input "*"
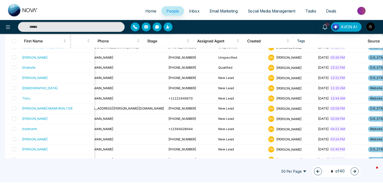
scroll to position [0, 0]
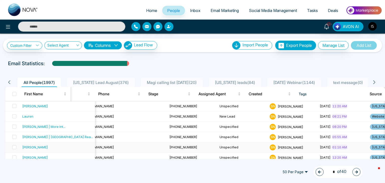
click at [30, 148] on div "[PERSON_NAME]" at bounding box center [35, 147] width 26 height 5
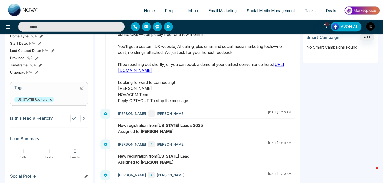
scroll to position [186, 0]
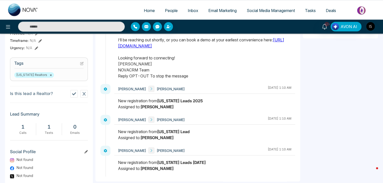
click at [81, 62] on icon at bounding box center [82, 64] width 4 height 4
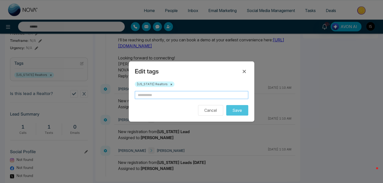
click at [157, 95] on input "text" at bounding box center [191, 95] width 113 height 8
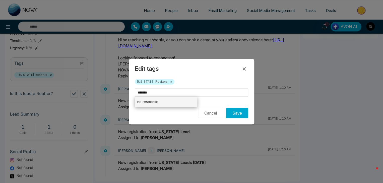
click at [157, 103] on li "no response" at bounding box center [166, 102] width 62 height 10
type input "**********"
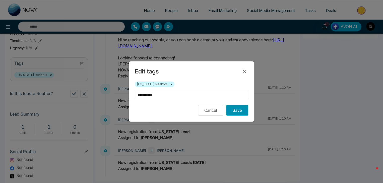
click at [241, 109] on button "Save" at bounding box center [237, 110] width 22 height 11
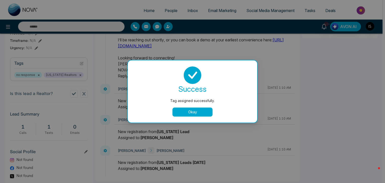
click at [208, 110] on button "Okay" at bounding box center [193, 112] width 40 height 9
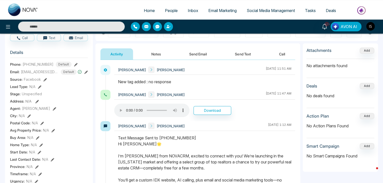
scroll to position [0, 0]
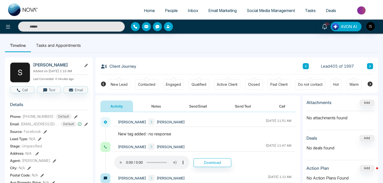
click at [369, 65] on icon at bounding box center [370, 66] width 2 height 3
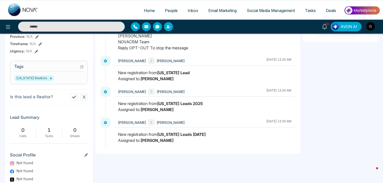
scroll to position [179, 0]
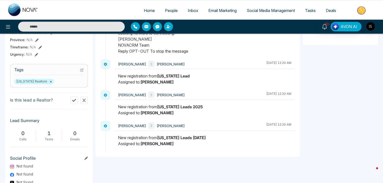
click at [81, 72] on icon at bounding box center [82, 70] width 4 height 4
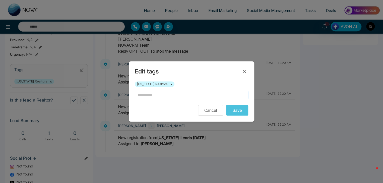
click at [145, 94] on input "text" at bounding box center [191, 95] width 113 height 8
click at [242, 70] on icon at bounding box center [244, 72] width 6 height 6
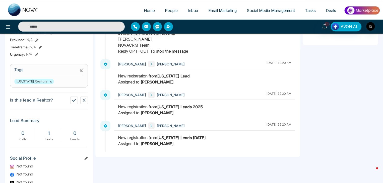
scroll to position [0, 0]
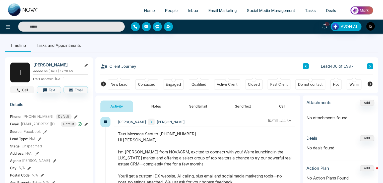
click at [21, 92] on icon "button" at bounding box center [18, 90] width 5 height 5
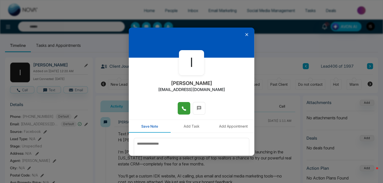
click at [185, 112] on button at bounding box center [184, 108] width 13 height 13
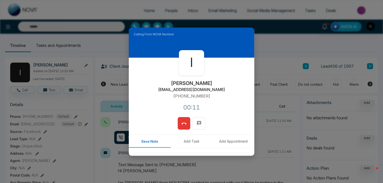
click at [185, 112] on div "00:11" at bounding box center [191, 107] width 17 height 9
click at [182, 126] on icon at bounding box center [183, 123] width 5 height 5
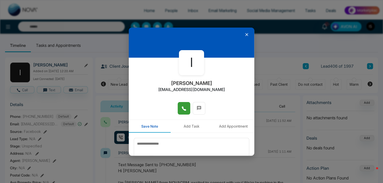
click at [244, 35] on icon at bounding box center [246, 34] width 5 height 5
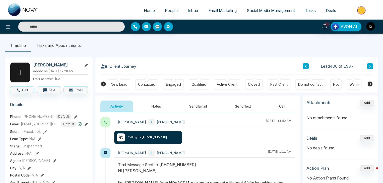
click at [63, 44] on li "Tasks and Appointments" at bounding box center [58, 46] width 55 height 14
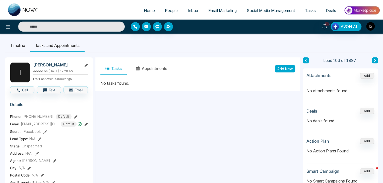
click at [288, 66] on button "Add New" at bounding box center [285, 68] width 20 height 7
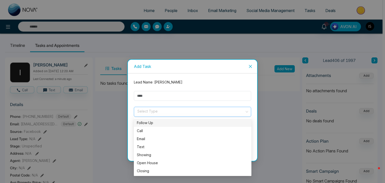
drag, startPoint x: 171, startPoint y: 107, endPoint x: 171, endPoint y: 110, distance: 3.3
click at [171, 110] on div "Select Type" at bounding box center [192, 112] width 117 height 10
click at [165, 124] on div "Follow Up" at bounding box center [193, 123] width 112 height 6
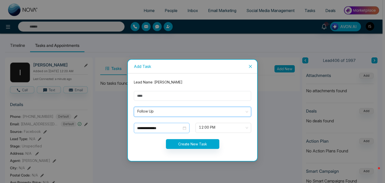
click at [166, 127] on input "**********" at bounding box center [159, 128] width 45 height 6
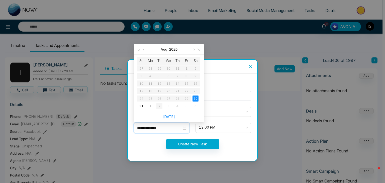
type input "**********"
click at [160, 106] on div "2" at bounding box center [160, 106] width 6 height 6
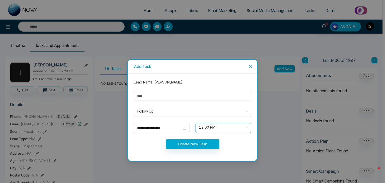
click at [209, 128] on span "12:00 PM" at bounding box center [223, 128] width 49 height 9
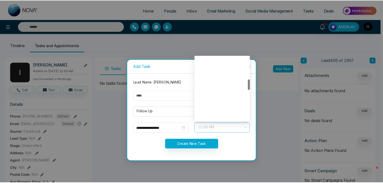
scroll to position [137, 0]
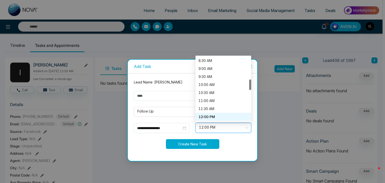
click at [209, 144] on button "Create New Task" at bounding box center [192, 144] width 53 height 10
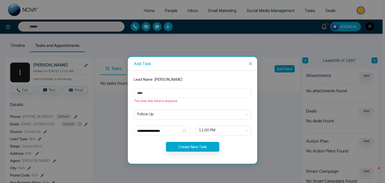
click at [148, 94] on input "text" at bounding box center [192, 93] width 117 height 10
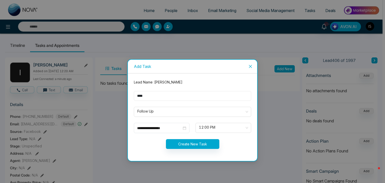
type input "****"
click at [190, 143] on button "Create New Task" at bounding box center [192, 144] width 53 height 10
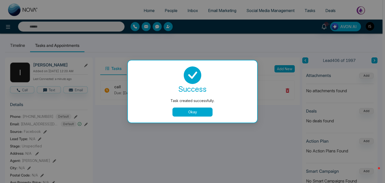
click at [201, 108] on button "Okay" at bounding box center [193, 112] width 40 height 9
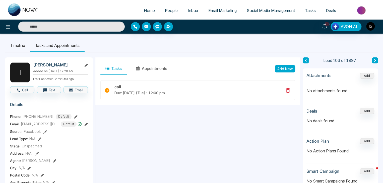
click at [11, 50] on li "Timeline" at bounding box center [17, 46] width 25 height 14
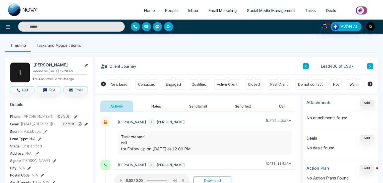
click at [154, 105] on button "Notes" at bounding box center [156, 106] width 30 height 11
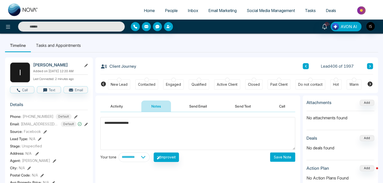
type textarea "**********"
click at [288, 156] on button "Save Note" at bounding box center [282, 157] width 25 height 9
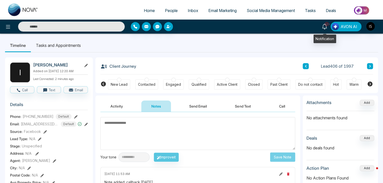
click at [322, 29] on icon at bounding box center [325, 27] width 6 height 6
click at [113, 126] on textarea at bounding box center [197, 133] width 195 height 33
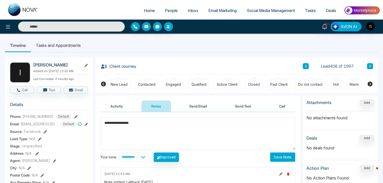
type textarea "**********"
click at [282, 155] on button "Save Note" at bounding box center [282, 157] width 25 height 9
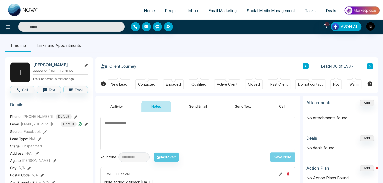
click at [367, 66] on button at bounding box center [370, 66] width 6 height 6
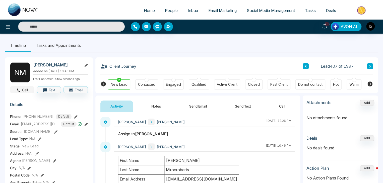
click at [25, 88] on button "Call" at bounding box center [22, 89] width 24 height 7
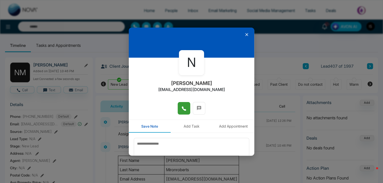
click at [184, 108] on icon at bounding box center [183, 108] width 5 height 5
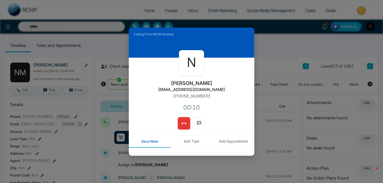
click at [181, 129] on button at bounding box center [184, 123] width 13 height 13
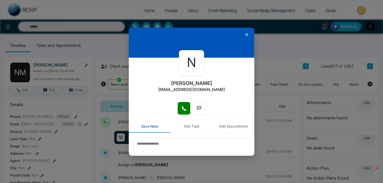
click at [245, 33] on icon at bounding box center [246, 34] width 5 height 5
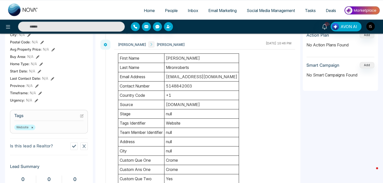
scroll to position [133, 0]
click at [82, 113] on button at bounding box center [82, 115] width 4 height 4
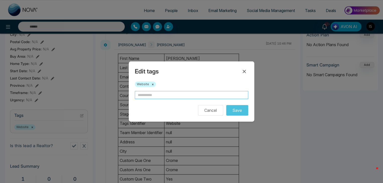
click at [160, 94] on input "text" at bounding box center [191, 95] width 113 height 8
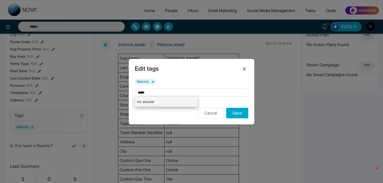
click at [158, 99] on li "no answer" at bounding box center [166, 102] width 62 height 10
type input "*********"
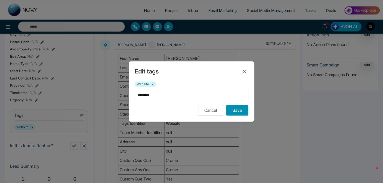
click at [244, 113] on button "Save" at bounding box center [237, 110] width 22 height 11
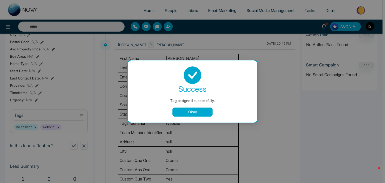
click at [200, 109] on button "Okay" at bounding box center [193, 112] width 40 height 9
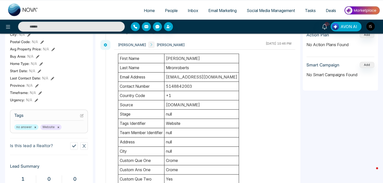
scroll to position [0, 0]
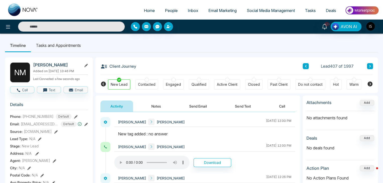
click at [372, 67] on button at bounding box center [370, 66] width 6 height 6
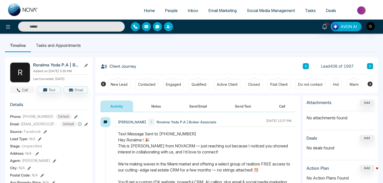
click at [26, 89] on button "Call" at bounding box center [22, 89] width 24 height 7
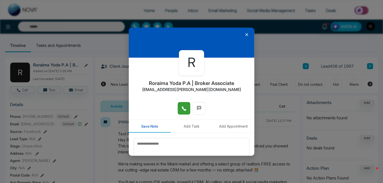
click at [183, 108] on icon at bounding box center [183, 108] width 5 height 5
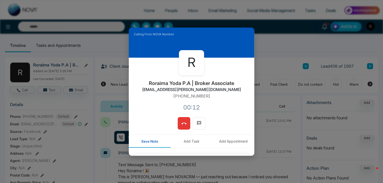
click at [183, 118] on button at bounding box center [184, 123] width 13 height 13
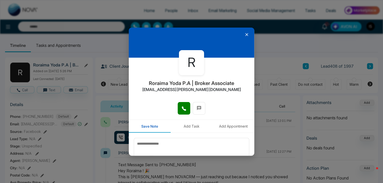
click at [245, 36] on icon at bounding box center [246, 34] width 5 height 5
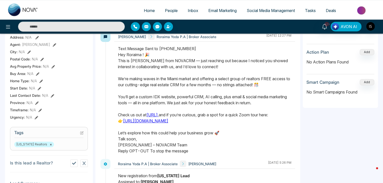
scroll to position [110, 0]
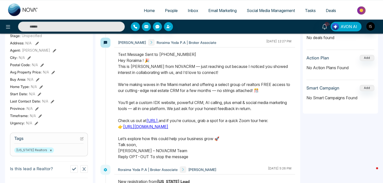
click at [82, 138] on icon at bounding box center [82, 139] width 4 height 4
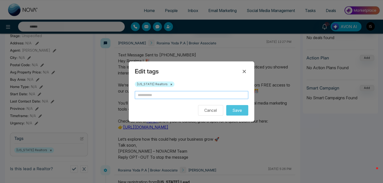
click at [149, 97] on input "text" at bounding box center [191, 95] width 113 height 8
type input "*"
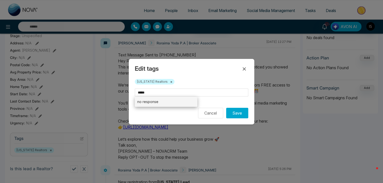
click at [151, 104] on li "no response" at bounding box center [166, 102] width 62 height 10
type input "**********"
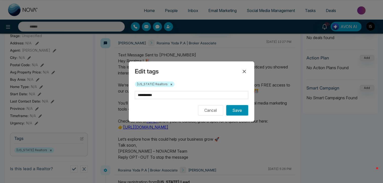
click at [238, 111] on button "Save" at bounding box center [237, 110] width 22 height 11
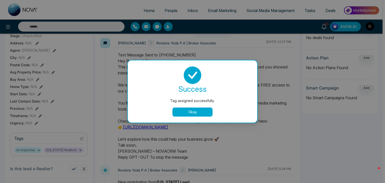
click at [194, 115] on button "Okay" at bounding box center [193, 112] width 40 height 9
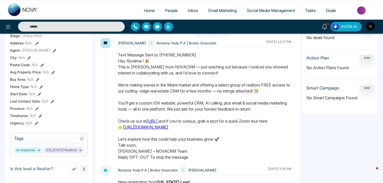
scroll to position [0, 0]
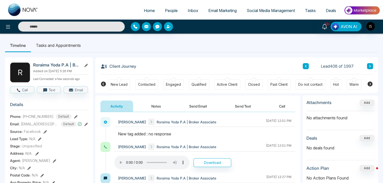
click at [369, 67] on icon at bounding box center [370, 66] width 3 height 3
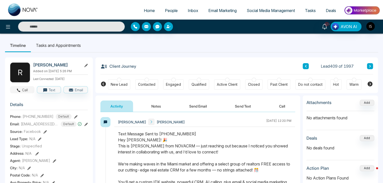
click at [25, 89] on button "Call" at bounding box center [22, 89] width 24 height 7
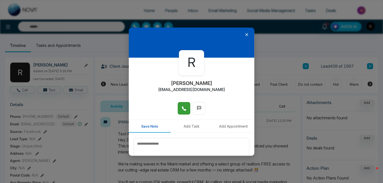
click at [179, 112] on button at bounding box center [184, 108] width 13 height 13
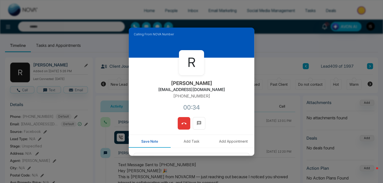
click at [178, 117] on button at bounding box center [184, 123] width 13 height 13
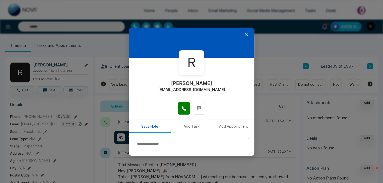
click at [245, 35] on icon at bounding box center [246, 34] width 5 height 5
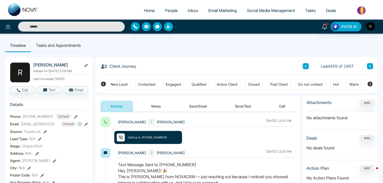
click at [369, 67] on icon at bounding box center [370, 66] width 2 height 3
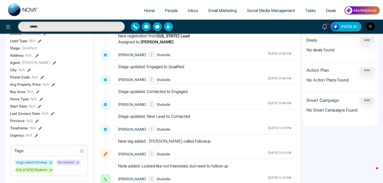
click at [149, 6] on link "Home" at bounding box center [149, 11] width 21 height 10
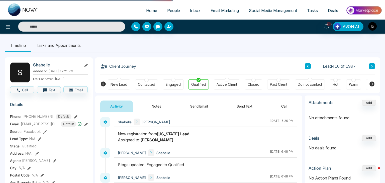
select select "*"
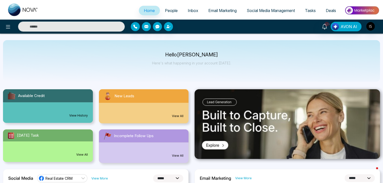
click at [167, 9] on span "People" at bounding box center [171, 10] width 13 height 5
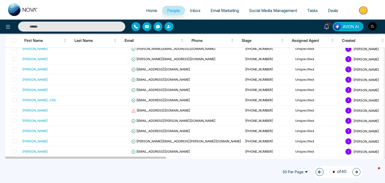
scroll to position [358, 0]
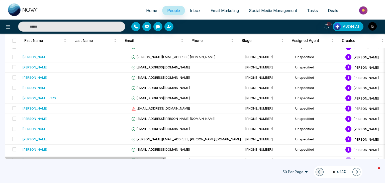
click at [355, 170] on button "button" at bounding box center [357, 172] width 8 height 8
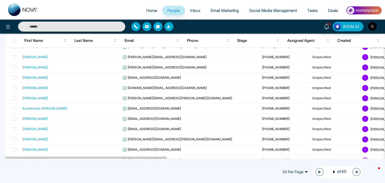
click at [355, 170] on button "button" at bounding box center [357, 172] width 8 height 8
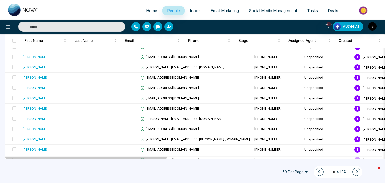
click at [355, 170] on button "button" at bounding box center [357, 172] width 8 height 8
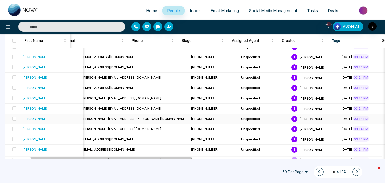
scroll to position [0, 59]
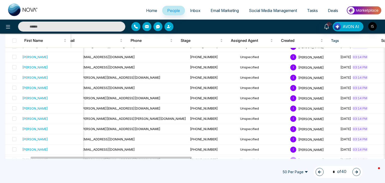
click at [355, 168] on button "button" at bounding box center [357, 172] width 8 height 8
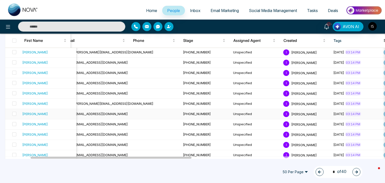
scroll to position [426, 0]
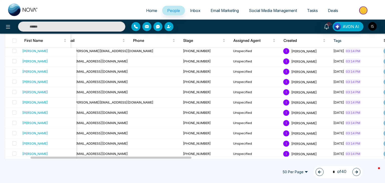
click at [358, 173] on icon "button" at bounding box center [357, 172] width 4 height 4
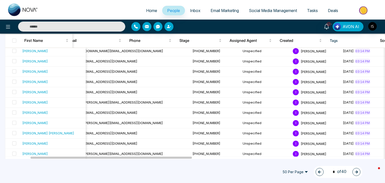
click at [358, 173] on icon "button" at bounding box center [357, 172] width 4 height 4
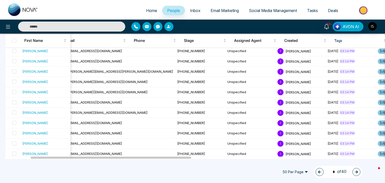
click at [358, 173] on icon "button" at bounding box center [357, 172] width 4 height 4
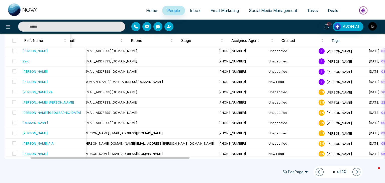
click at [319, 172] on icon "button" at bounding box center [320, 172] width 4 height 4
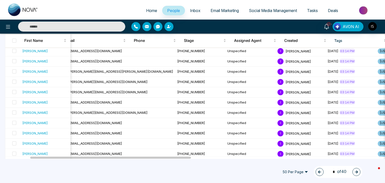
click at [356, 168] on button "button" at bounding box center [357, 172] width 8 height 8
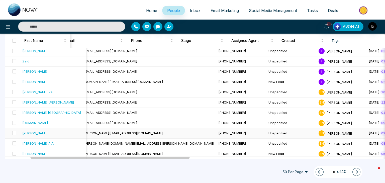
scroll to position [456, 0]
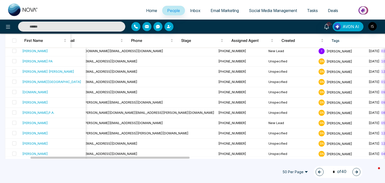
click at [356, 170] on icon "button" at bounding box center [357, 172] width 4 height 4
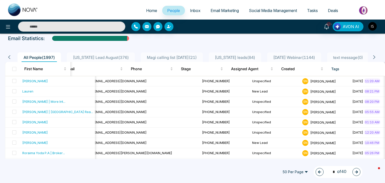
scroll to position [0, 0]
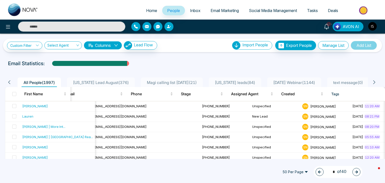
click at [318, 174] on button "button" at bounding box center [320, 172] width 8 height 8
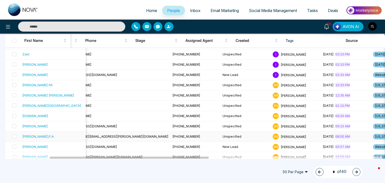
scroll to position [456, 0]
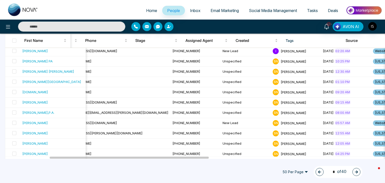
click at [357, 171] on icon "button" at bounding box center [356, 172] width 3 height 3
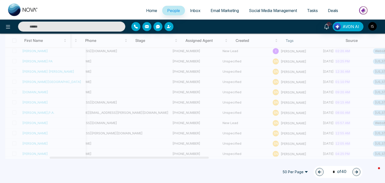
type input "*"
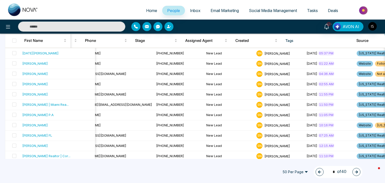
scroll to position [457, 0]
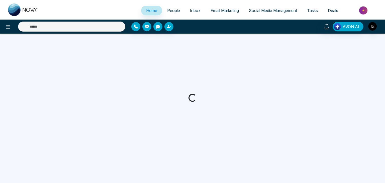
select select "*"
